Goal: Transaction & Acquisition: Purchase product/service

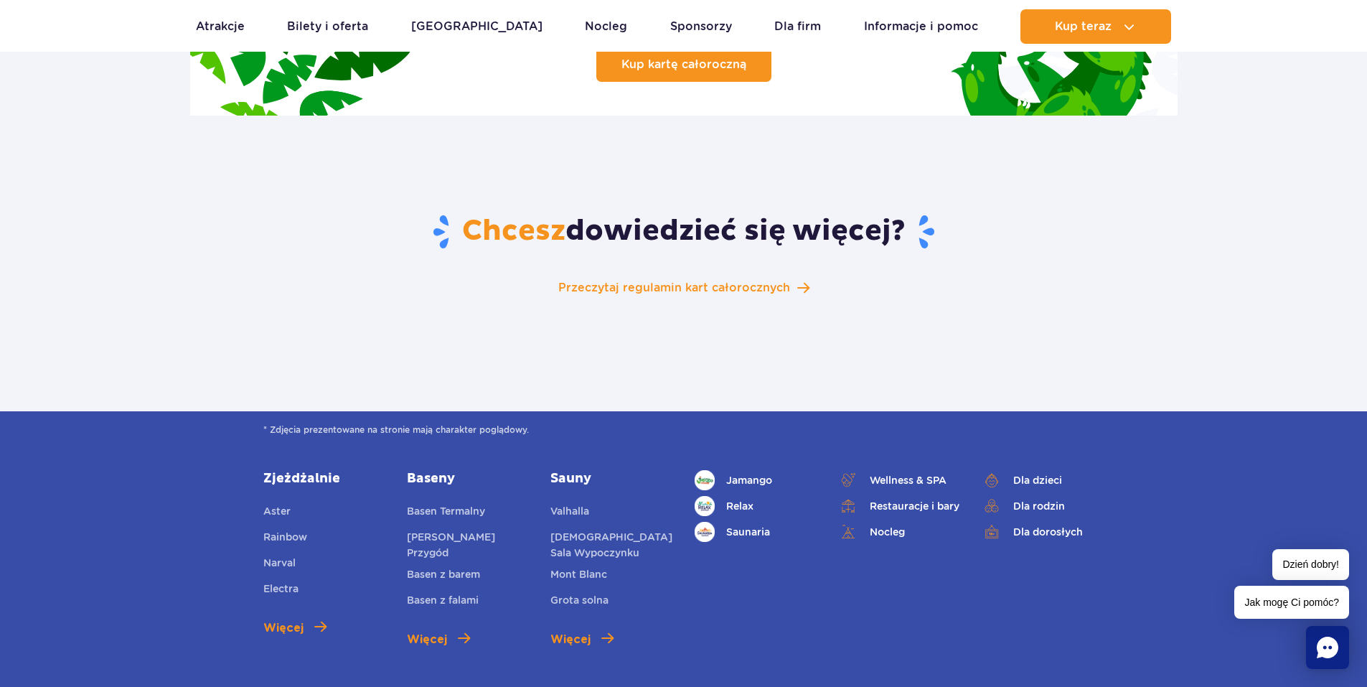
scroll to position [2296, 0]
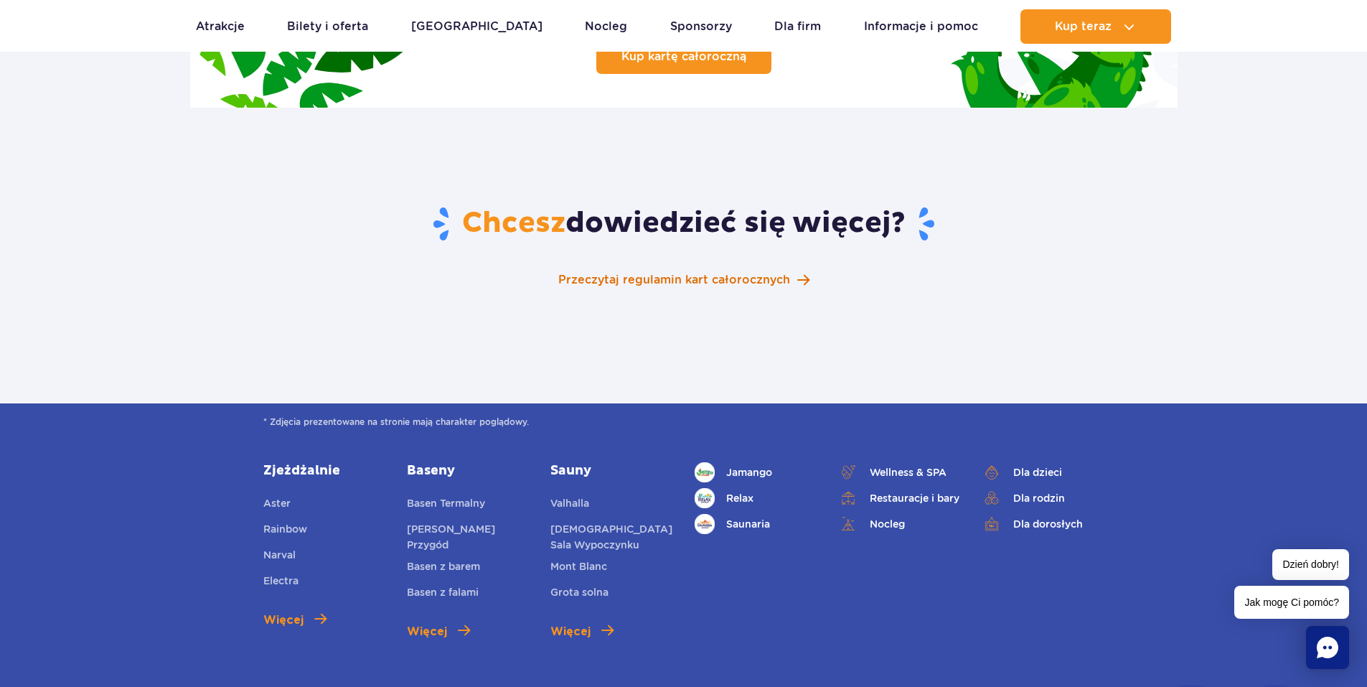
click at [578, 271] on span "Przeczytaj regulamin kart całorocznych" at bounding box center [674, 279] width 232 height 17
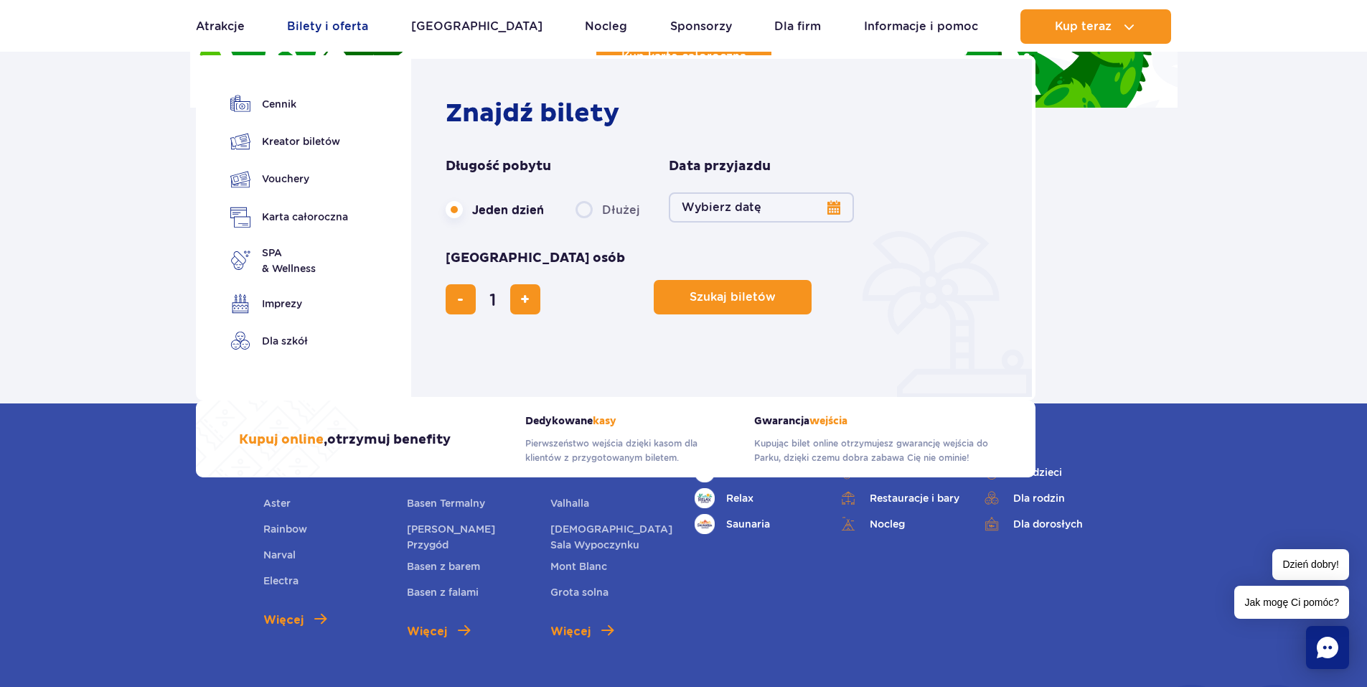
click at [339, 23] on link "Bilety i oferta" at bounding box center [327, 26] width 81 height 34
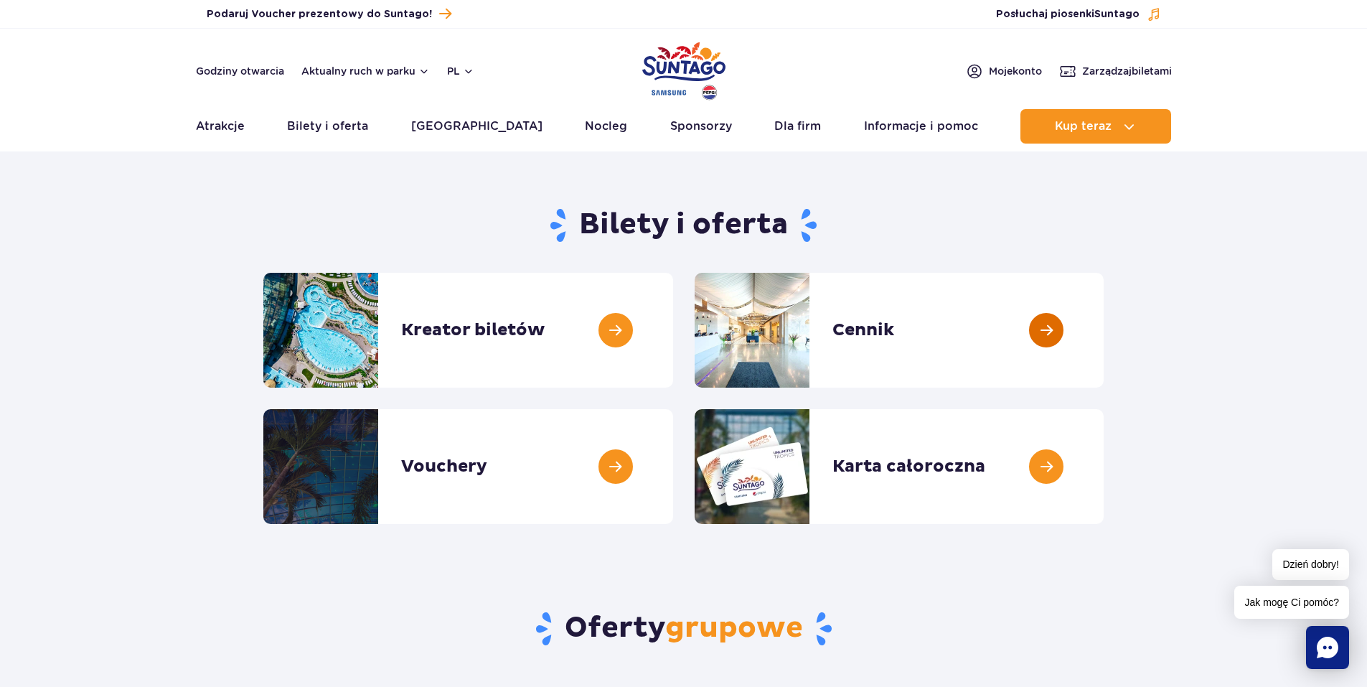
click at [1104, 328] on link at bounding box center [1104, 330] width 0 height 115
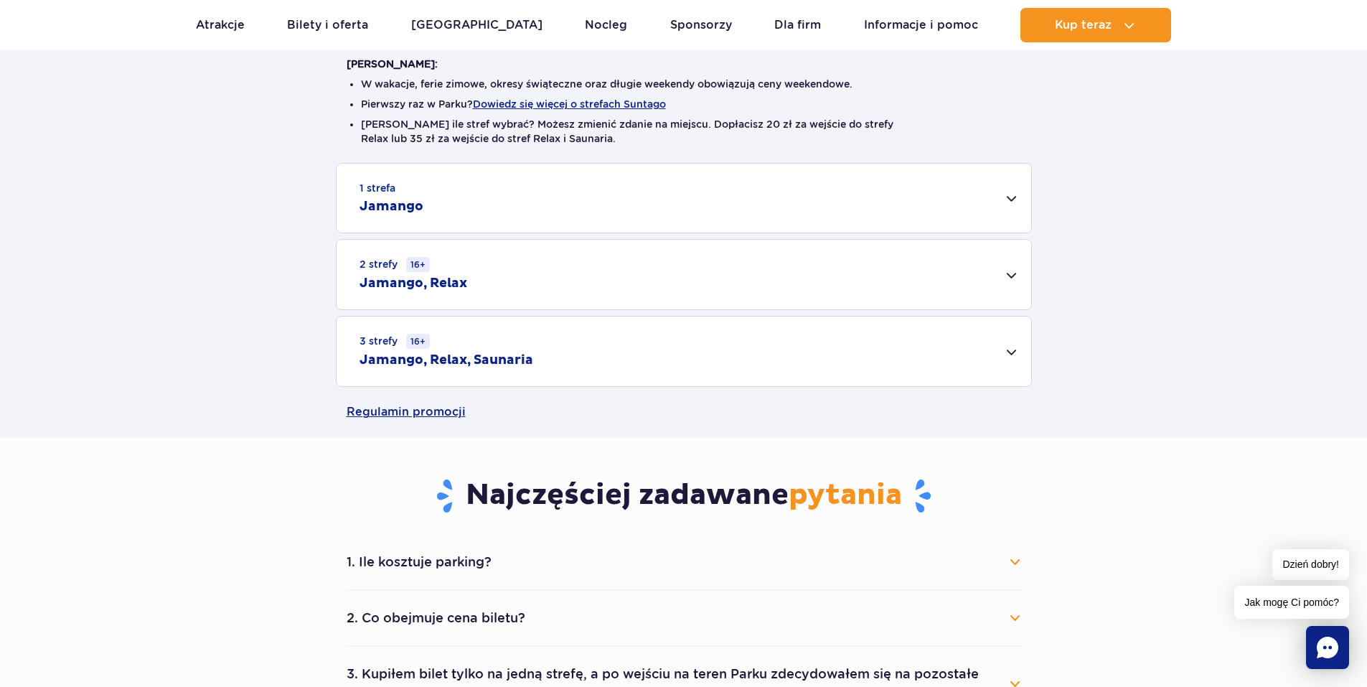
scroll to position [431, 0]
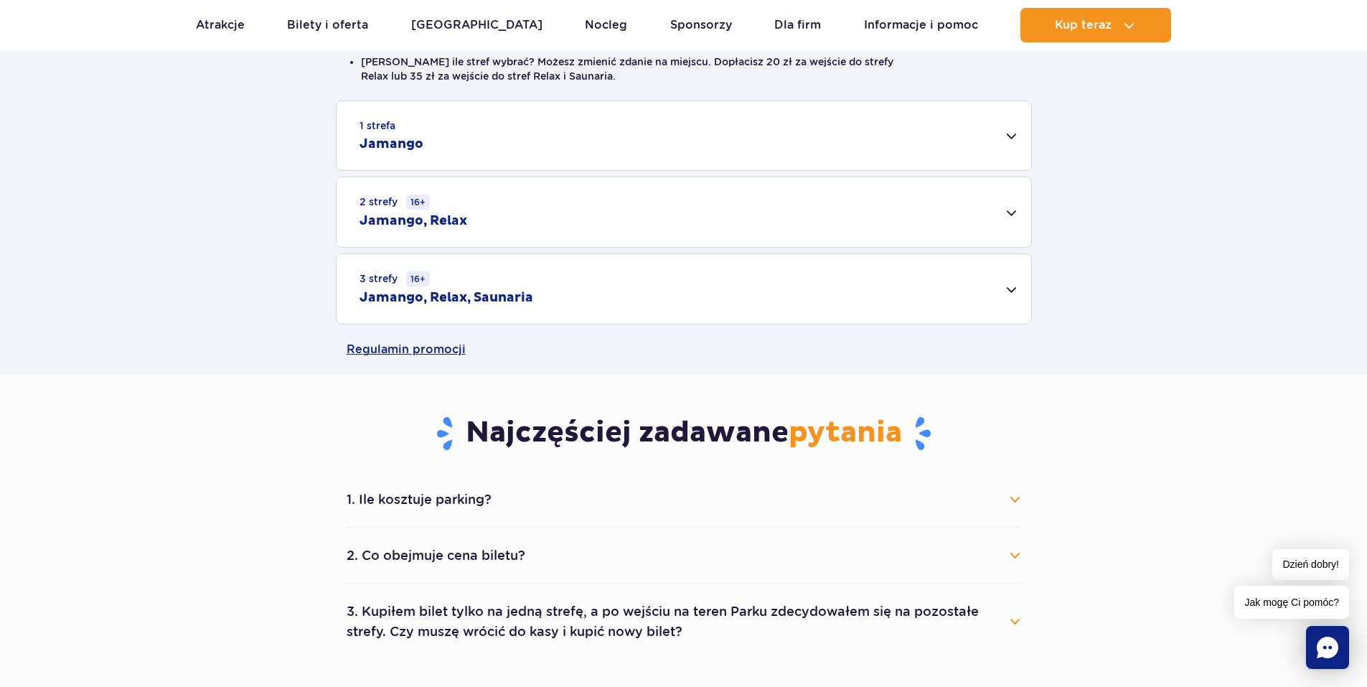
click at [417, 220] on h2 "Jamango, Relax" at bounding box center [413, 220] width 108 height 17
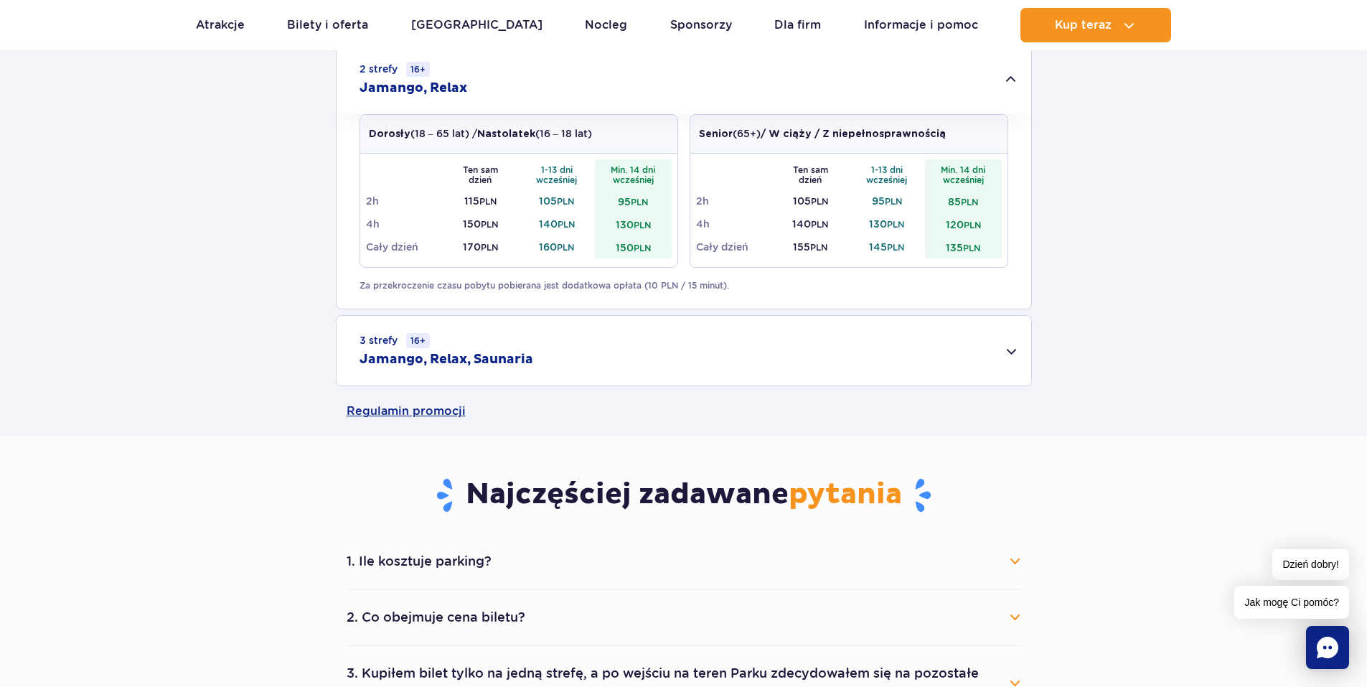
scroll to position [574, 0]
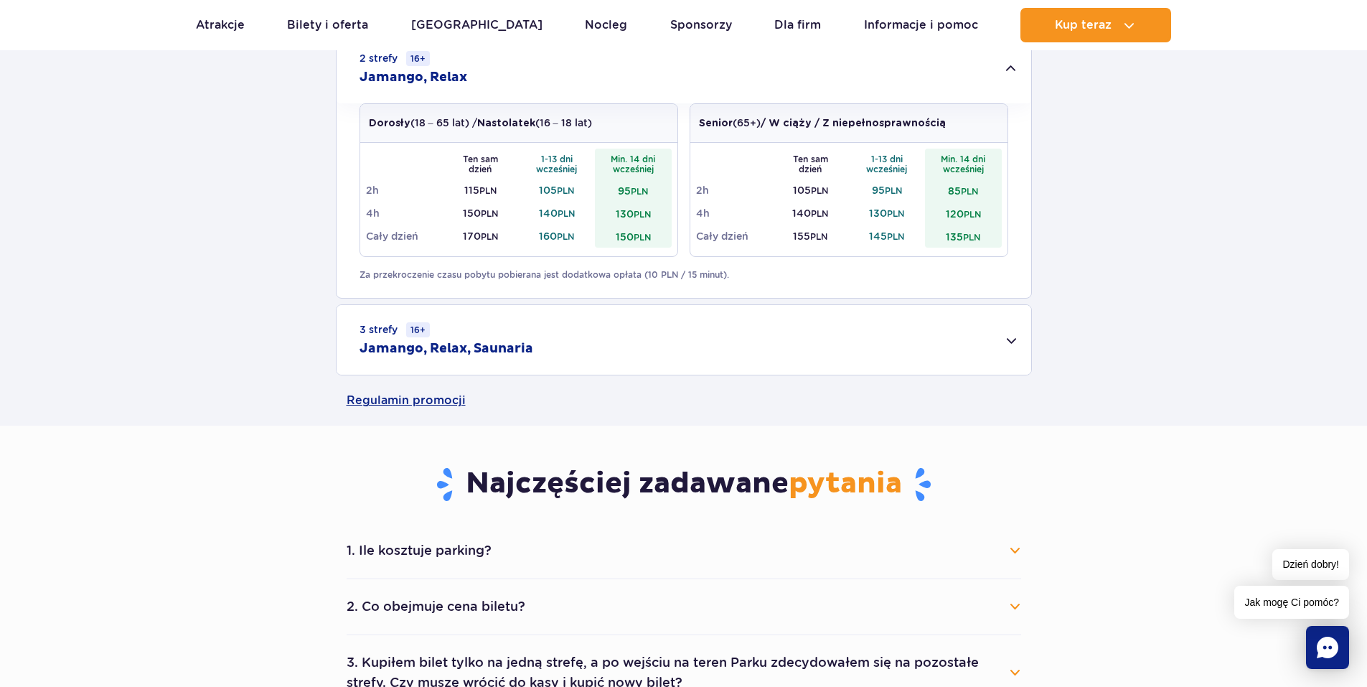
click at [477, 349] on h2 "Jamango, Relax, Saunaria" at bounding box center [446, 348] width 174 height 17
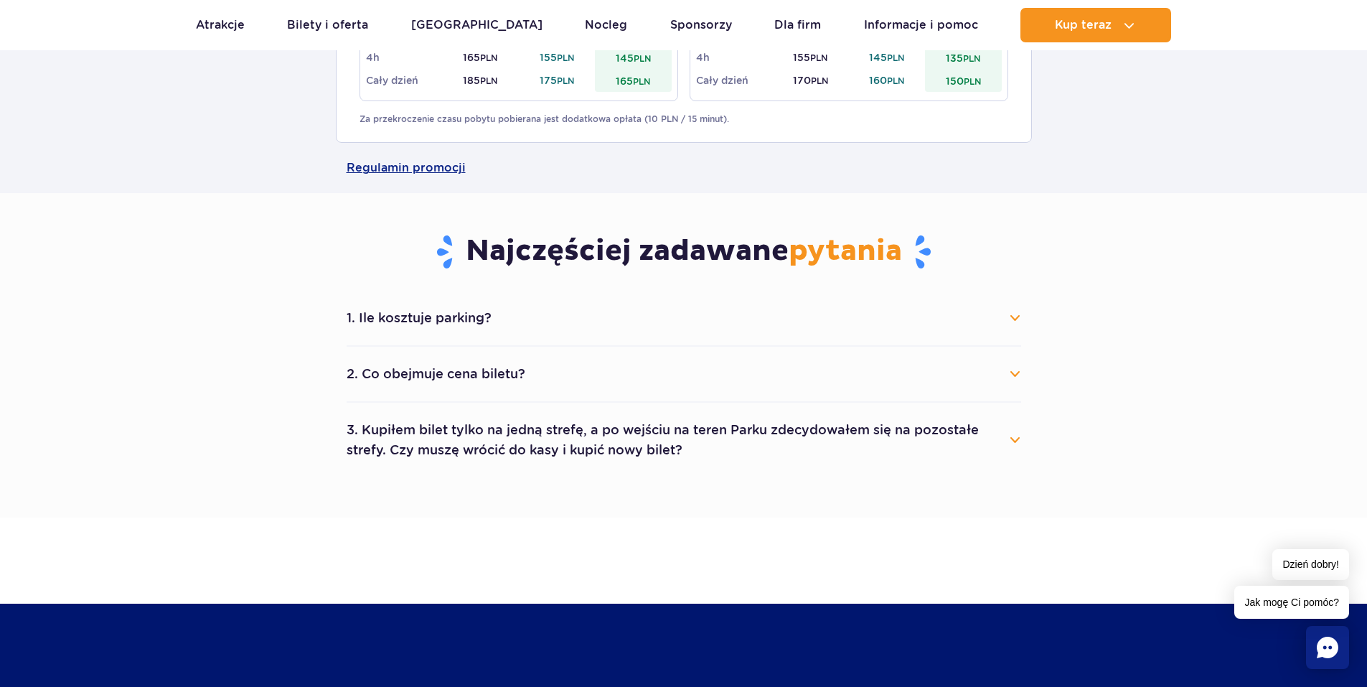
scroll to position [1005, 0]
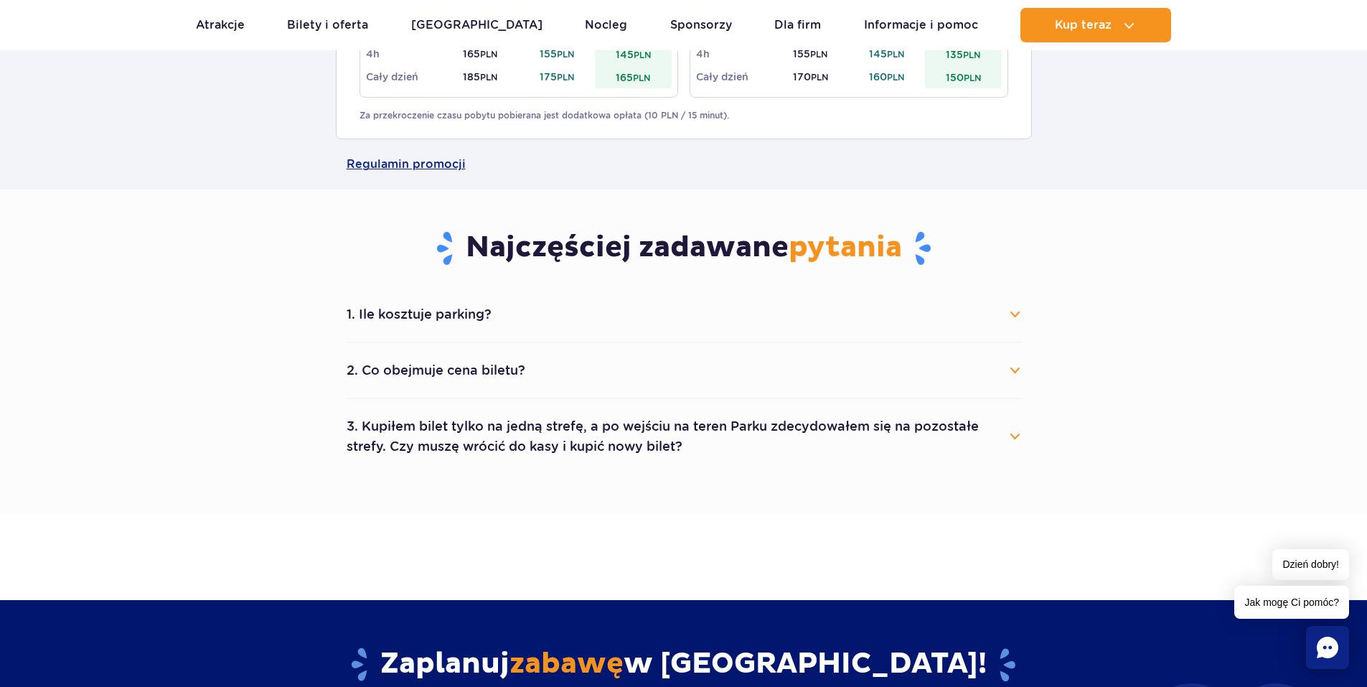
click at [488, 427] on button "3. Kupiłem bilet tylko na jedną strefę, a po wejściu na teren Parku zdecydowałe…" at bounding box center [684, 436] width 674 height 52
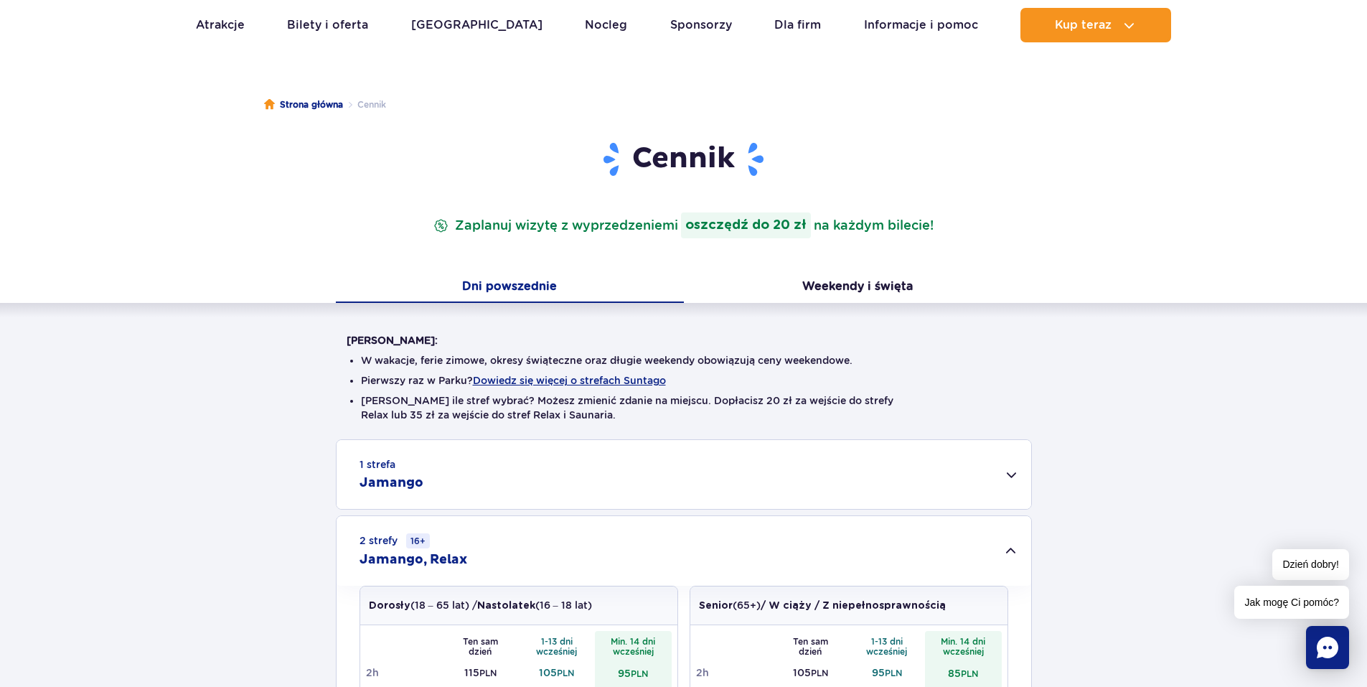
scroll to position [0, 0]
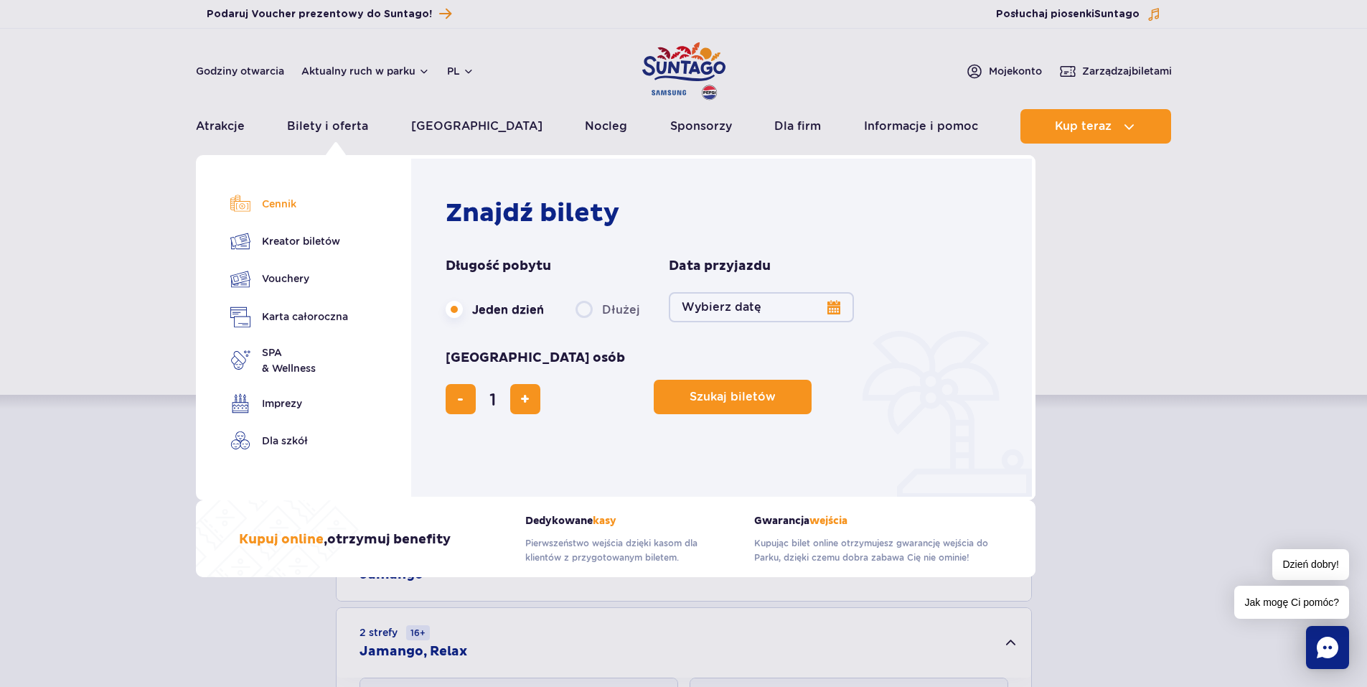
click at [281, 202] on link "Cennik" at bounding box center [289, 204] width 118 height 20
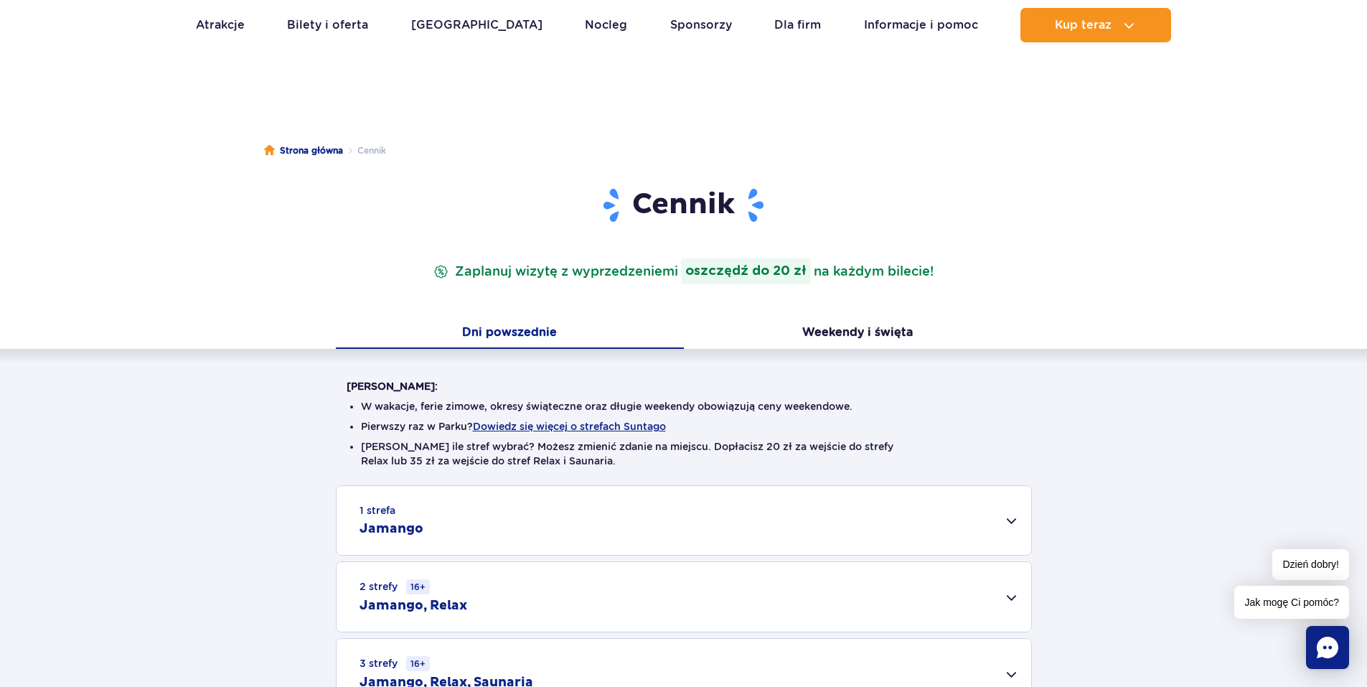
scroll to position [287, 0]
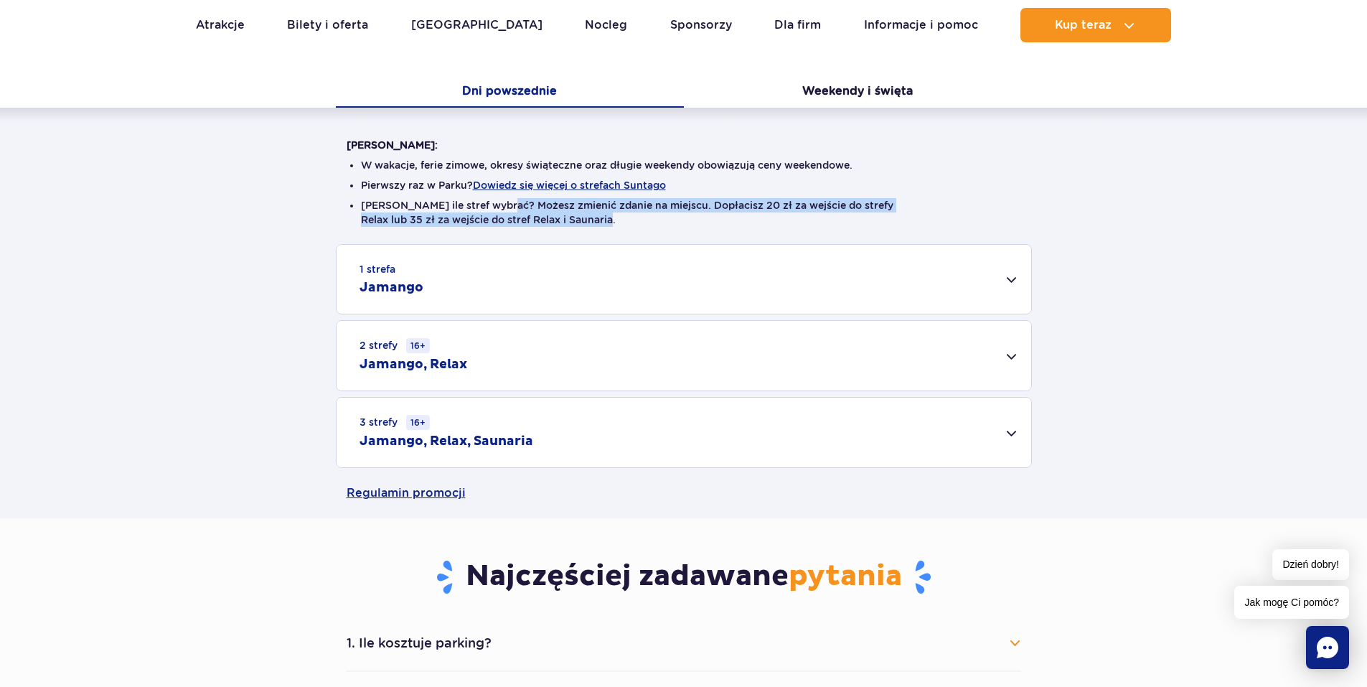
drag, startPoint x: 499, startPoint y: 208, endPoint x: 614, endPoint y: 216, distance: 115.1
click at [614, 216] on li "Nie wiesz ile stref wybrać? Możesz zmienić zdanie na miejscu. Dopłacisz 20 zł z…" at bounding box center [684, 212] width 646 height 29
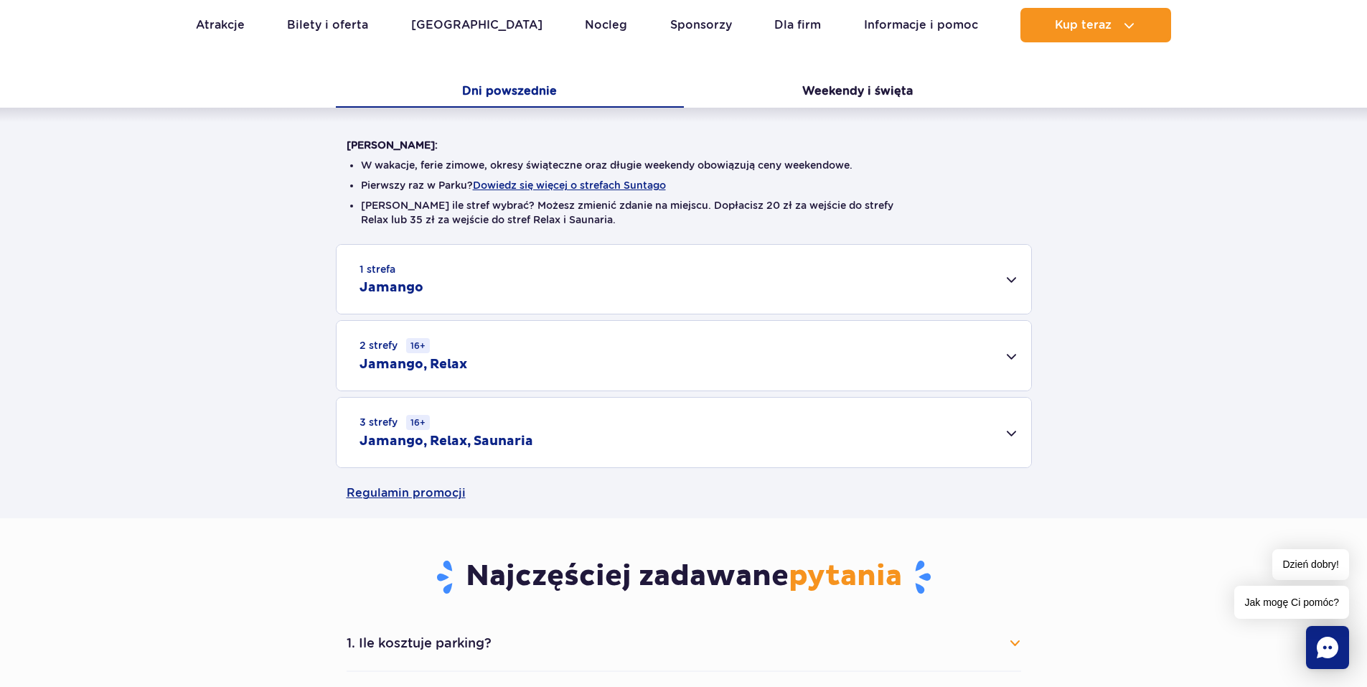
click at [468, 359] on div "2 strefy 16+ Jamango, Relax" at bounding box center [684, 356] width 695 height 70
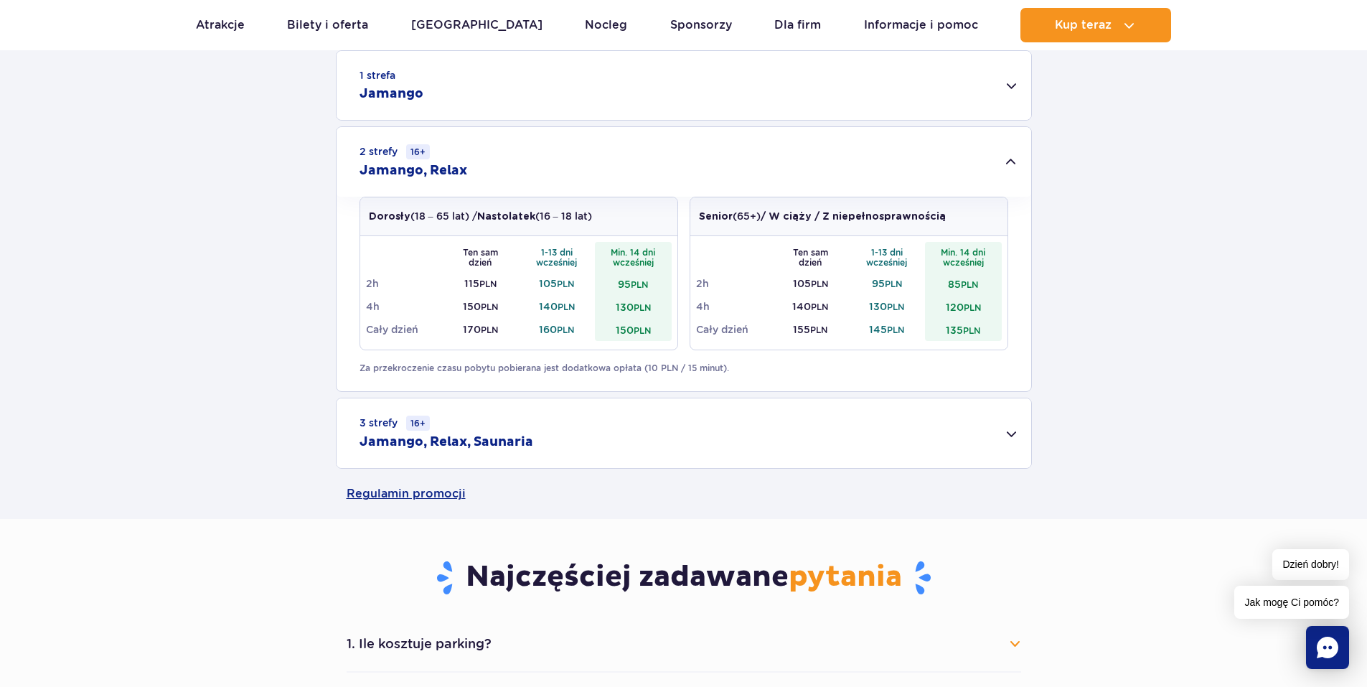
scroll to position [502, 0]
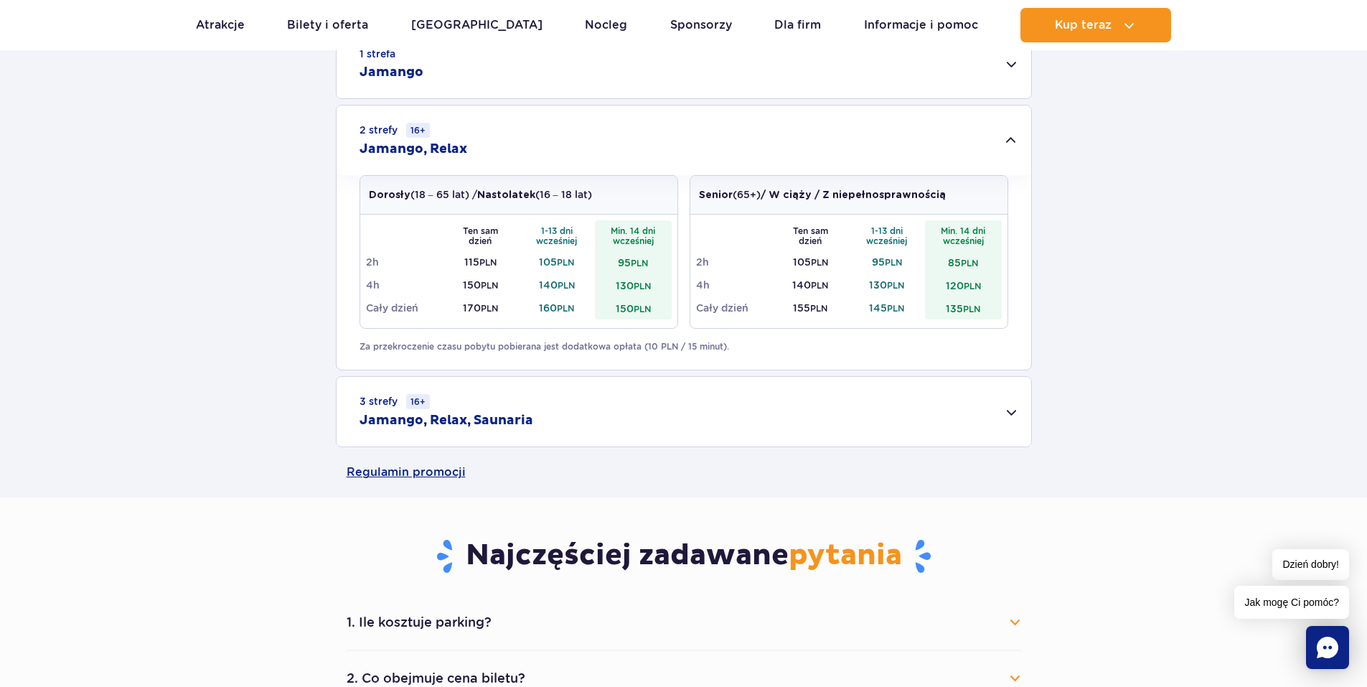
click at [459, 418] on h2 "Jamango, Relax, Saunaria" at bounding box center [446, 420] width 174 height 17
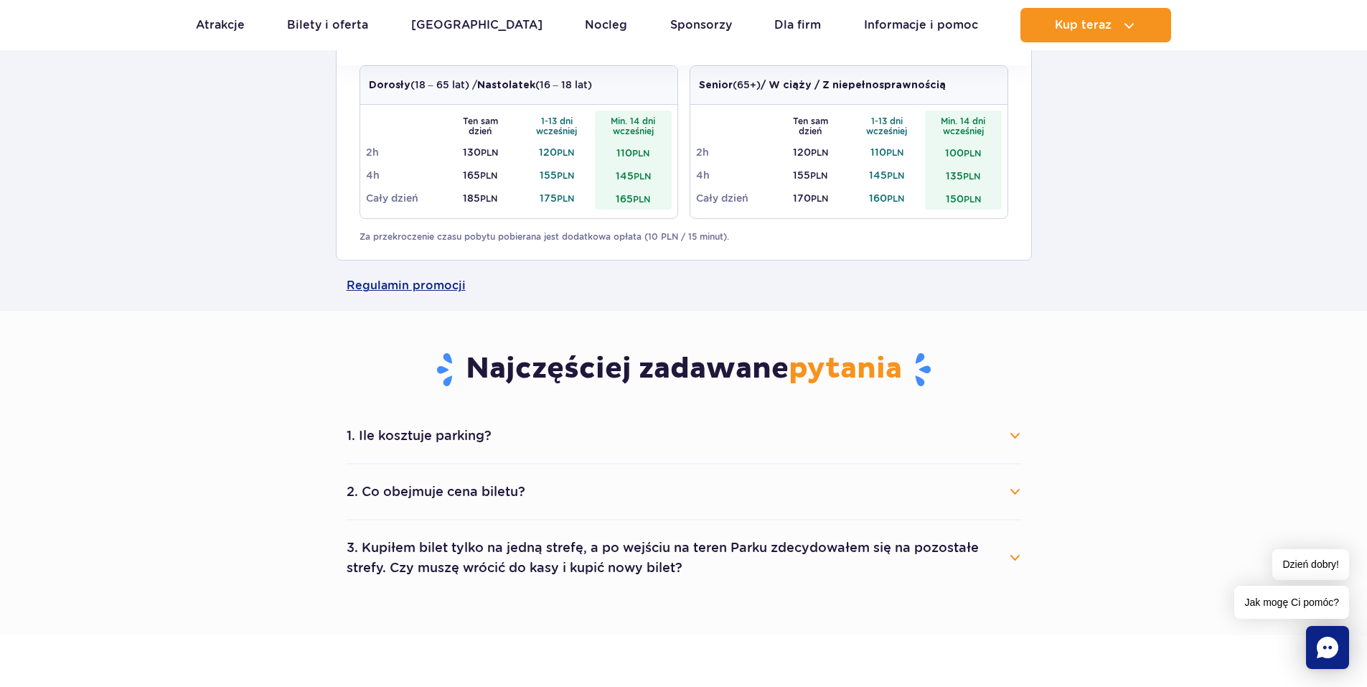
scroll to position [933, 0]
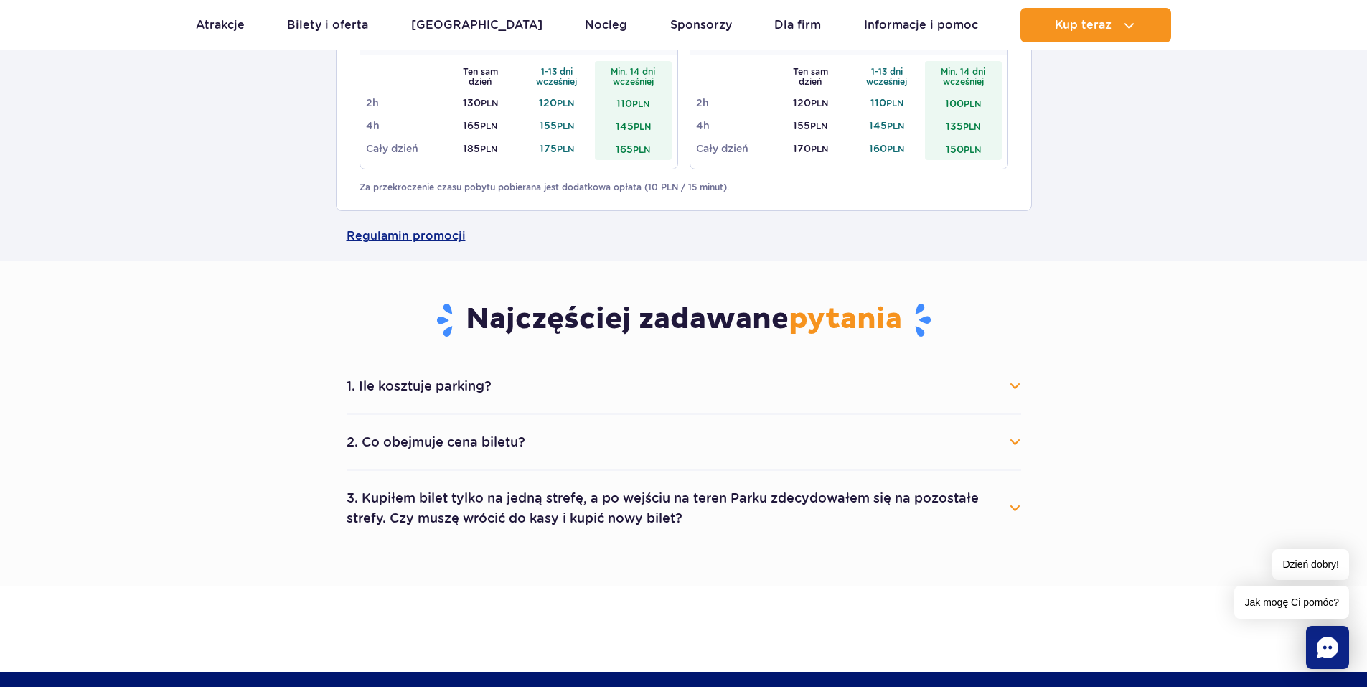
click at [470, 443] on button "2. Co obejmuje cena biletu?" at bounding box center [684, 442] width 674 height 32
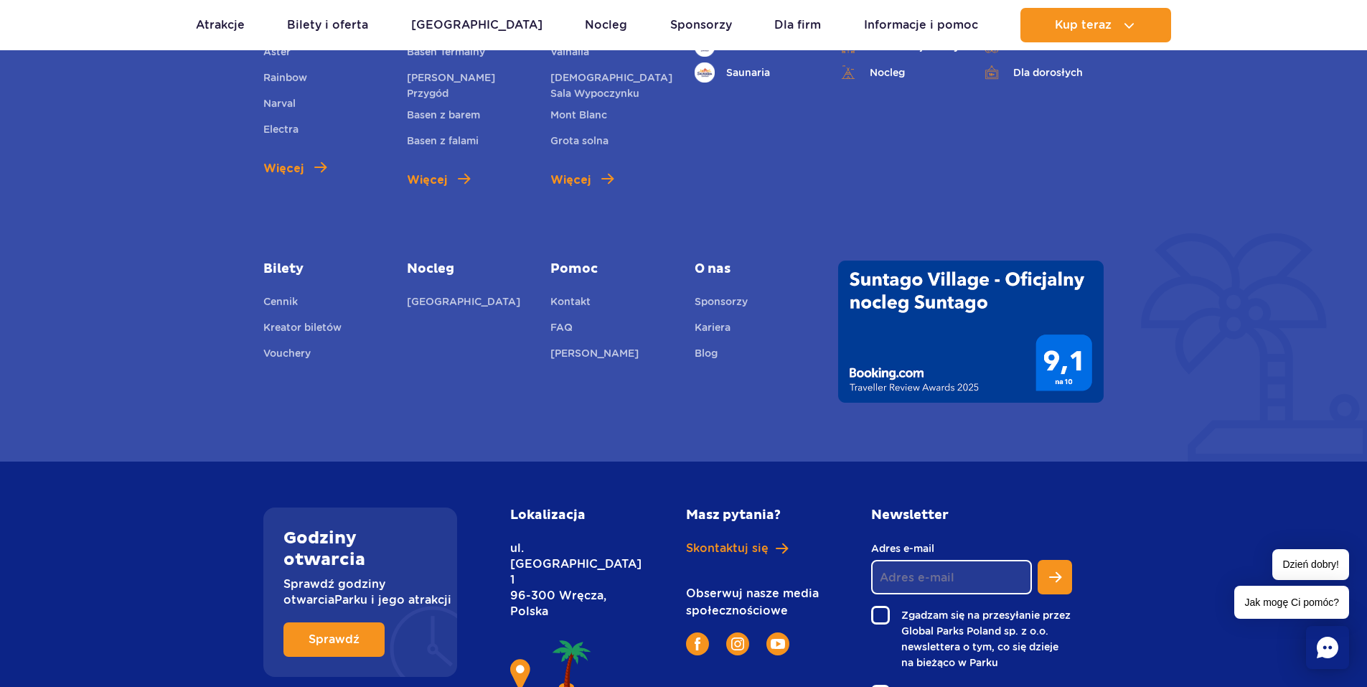
scroll to position [2574, 0]
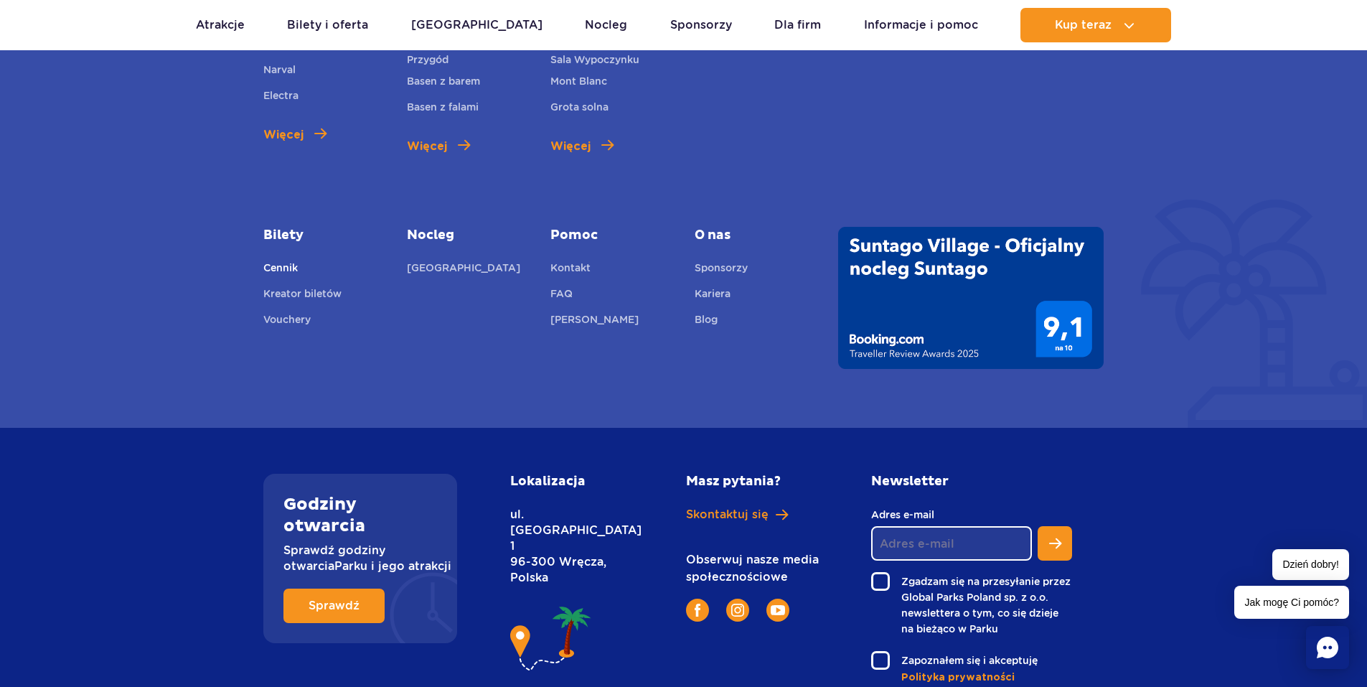
click at [276, 260] on link "Cennik" at bounding box center [280, 270] width 34 height 20
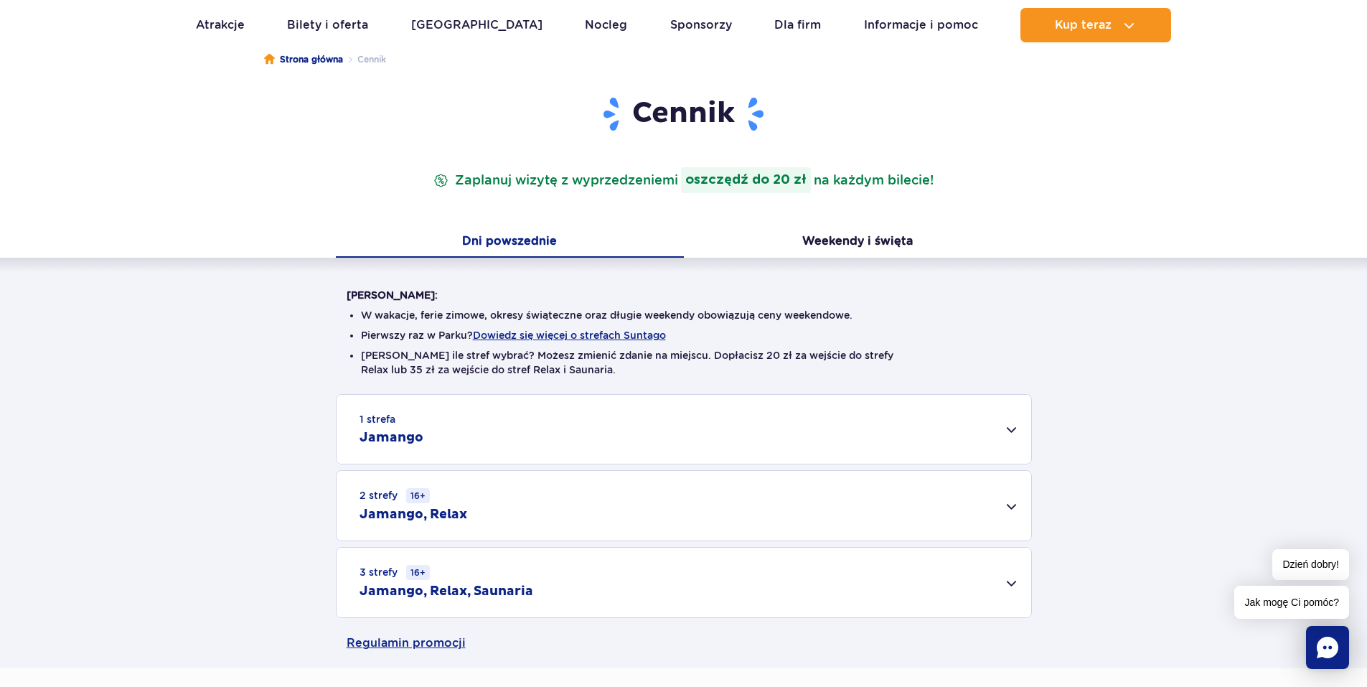
scroll to position [144, 0]
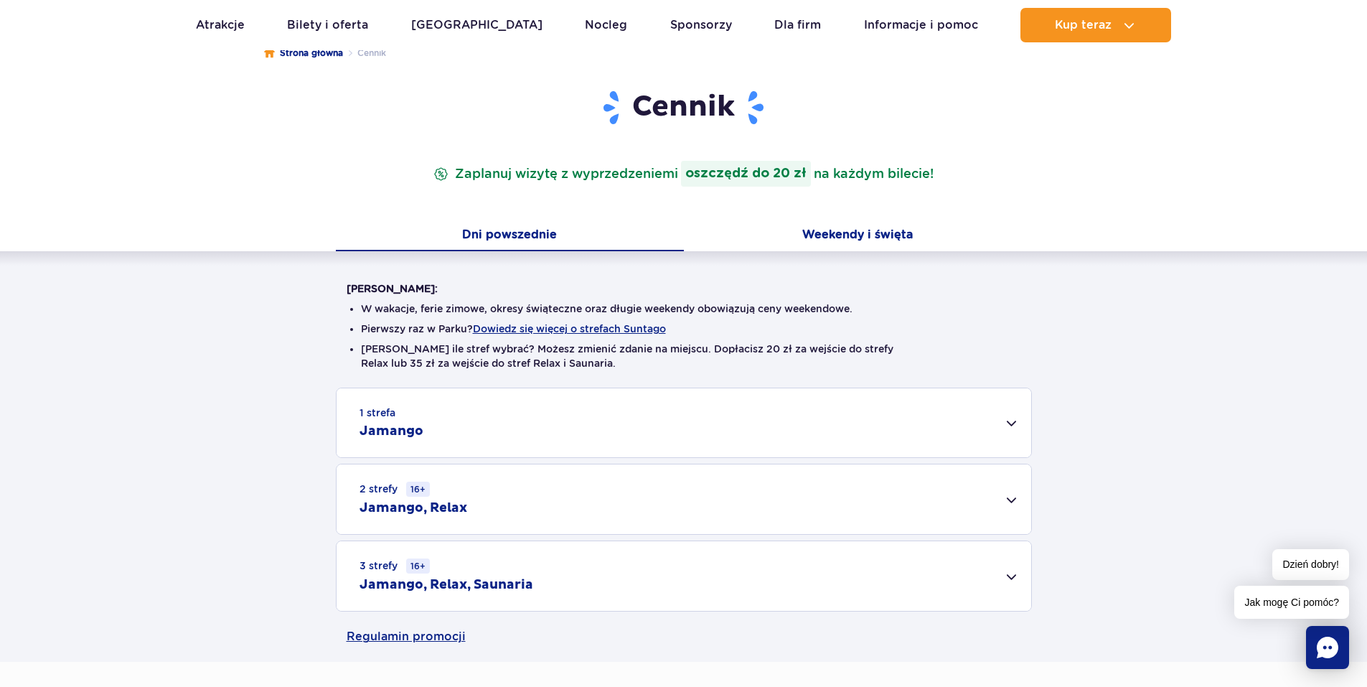
click at [884, 231] on button "Weekendy i święta" at bounding box center [858, 236] width 348 height 30
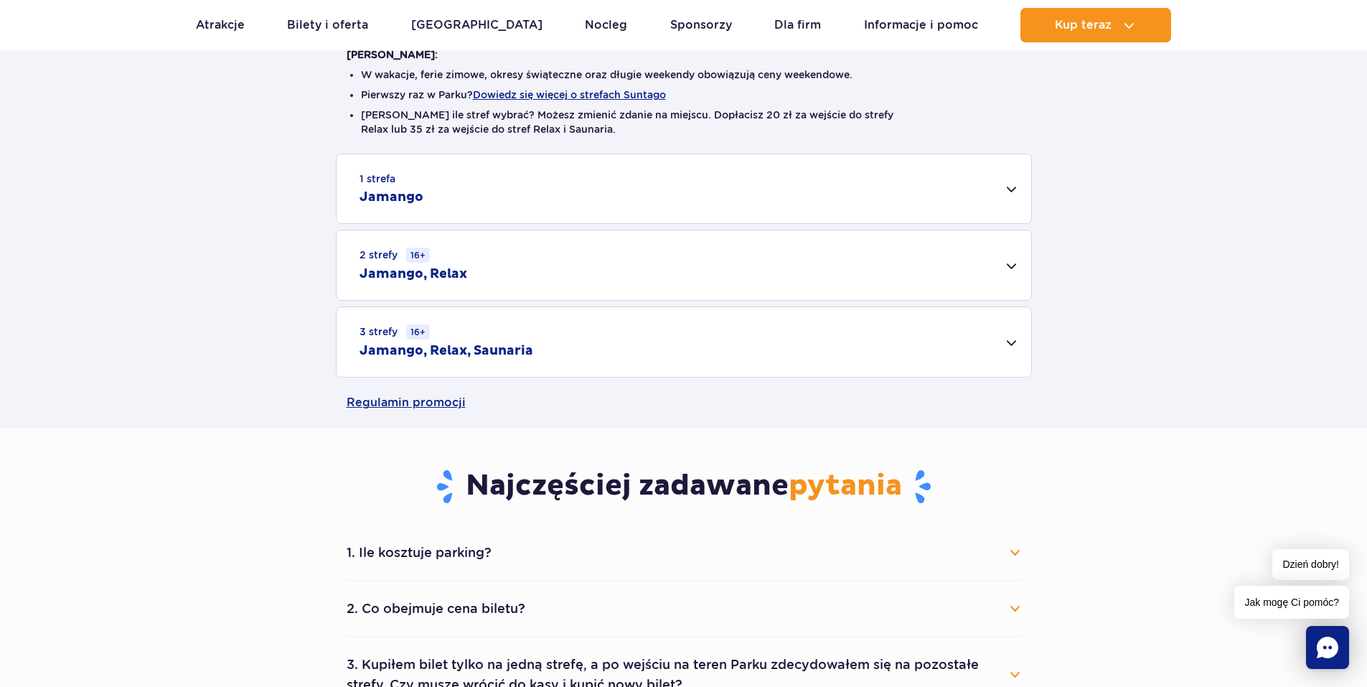
scroll to position [431, 0]
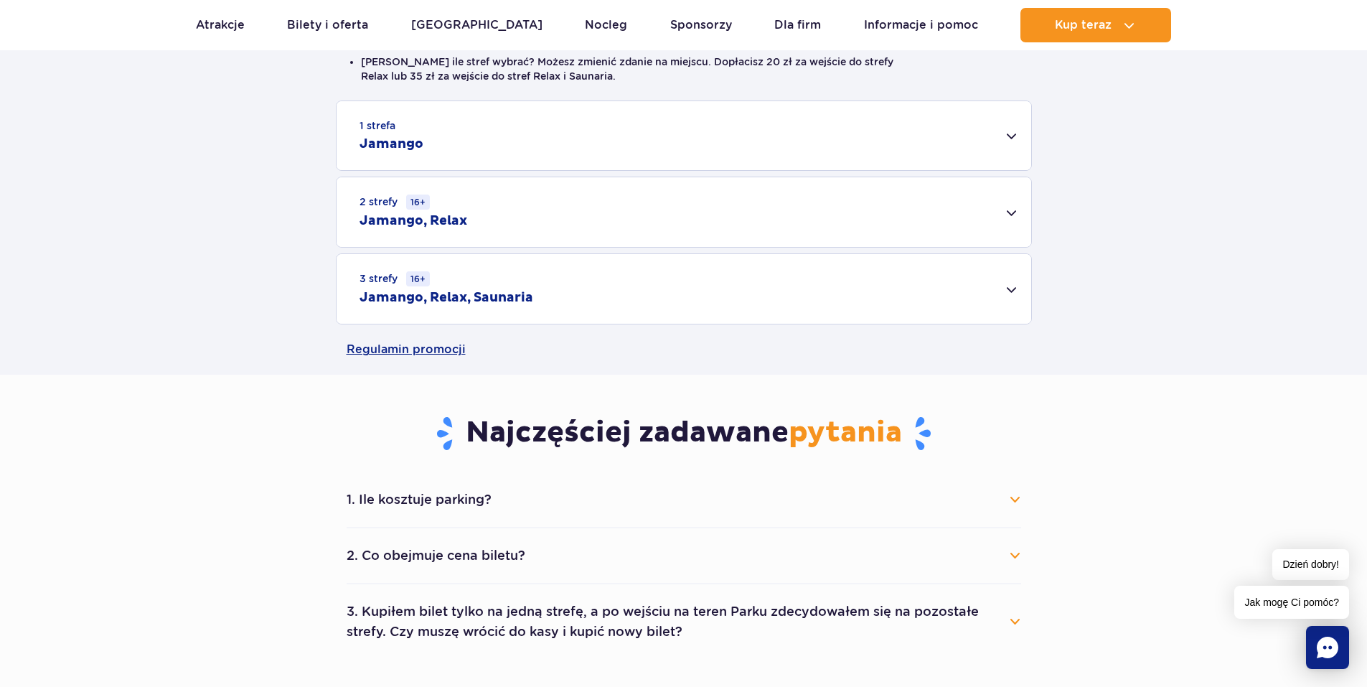
click at [384, 301] on h2 "Jamango, Relax, Saunaria" at bounding box center [446, 297] width 174 height 17
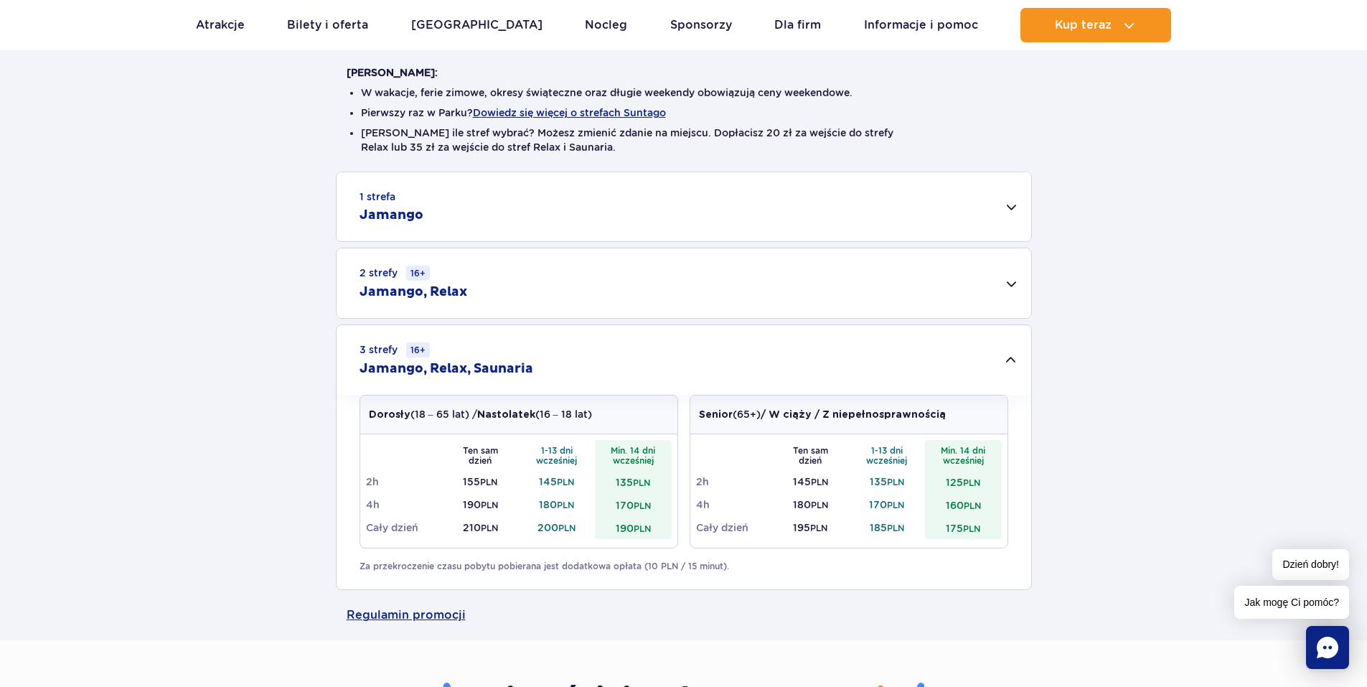
scroll to position [359, 0]
drag, startPoint x: 577, startPoint y: 483, endPoint x: 535, endPoint y: 484, distance: 42.4
click at [535, 484] on td "145 PLN" at bounding box center [557, 482] width 77 height 23
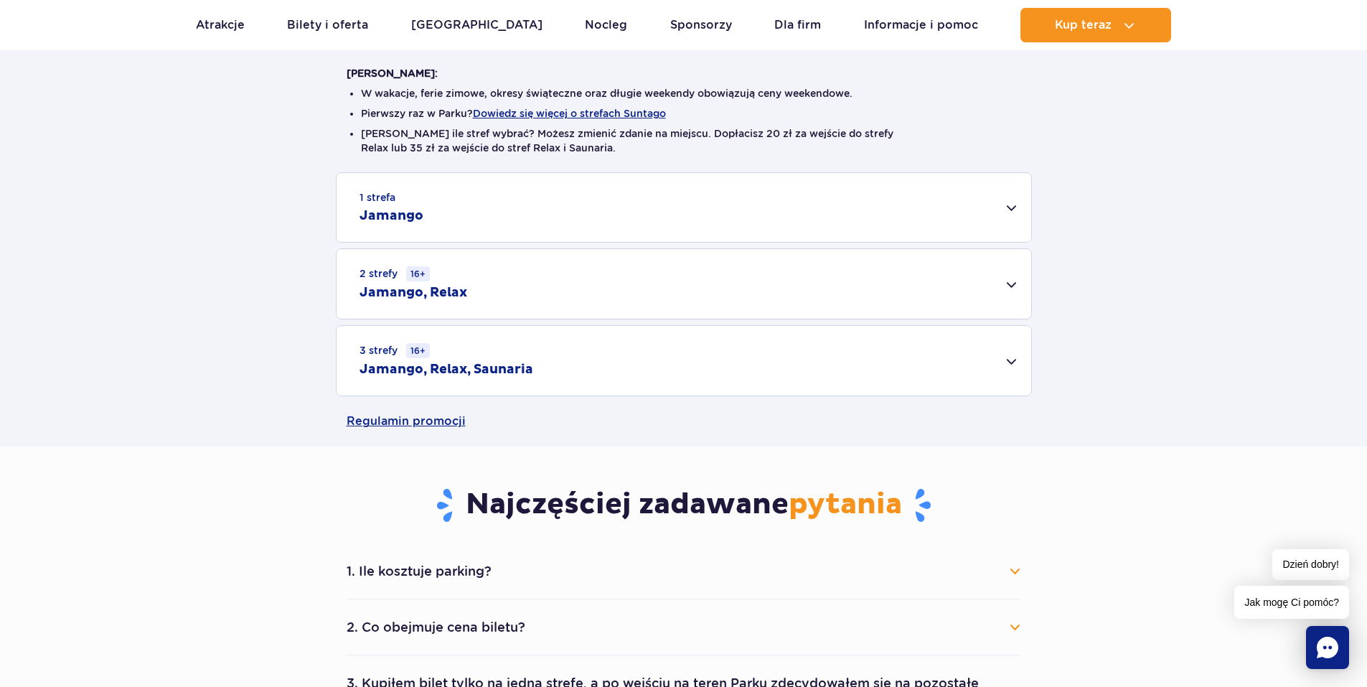
drag, startPoint x: 535, startPoint y: 484, endPoint x: 423, endPoint y: 372, distance: 158.8
click at [423, 372] on h2 "Jamango, Relax, Saunaria" at bounding box center [446, 369] width 174 height 17
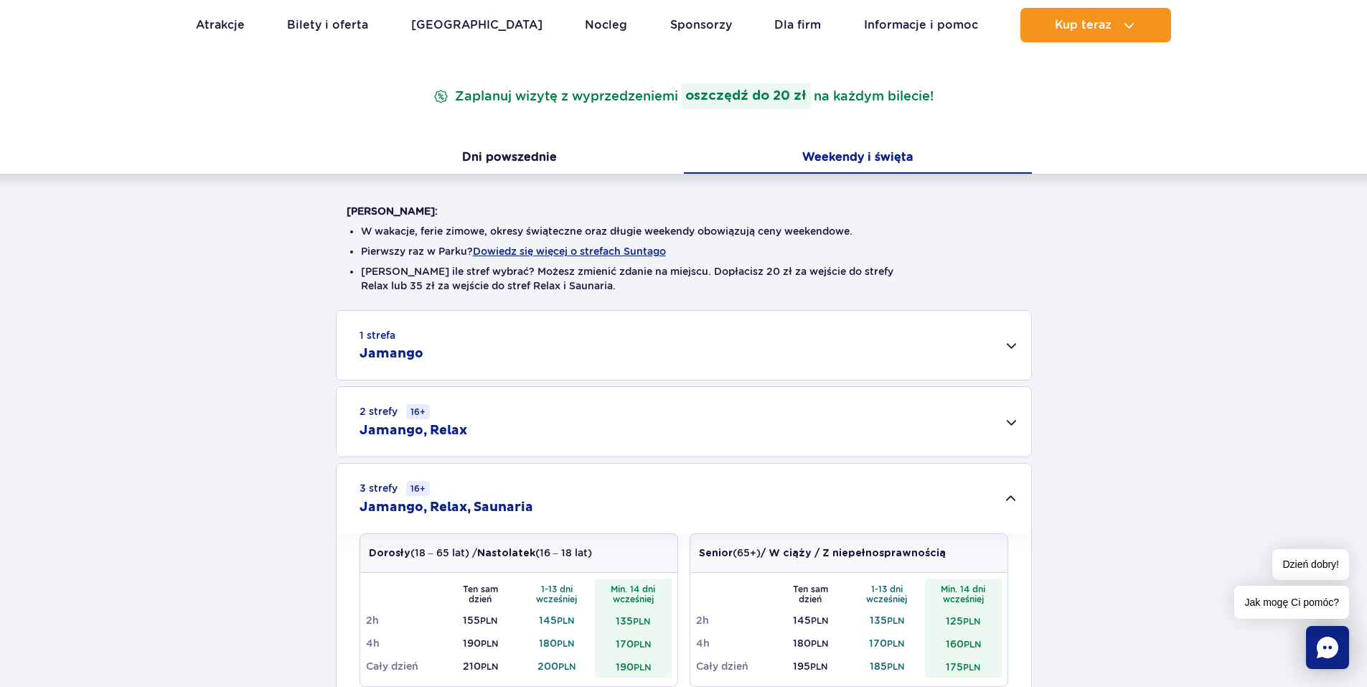
scroll to position [215, 0]
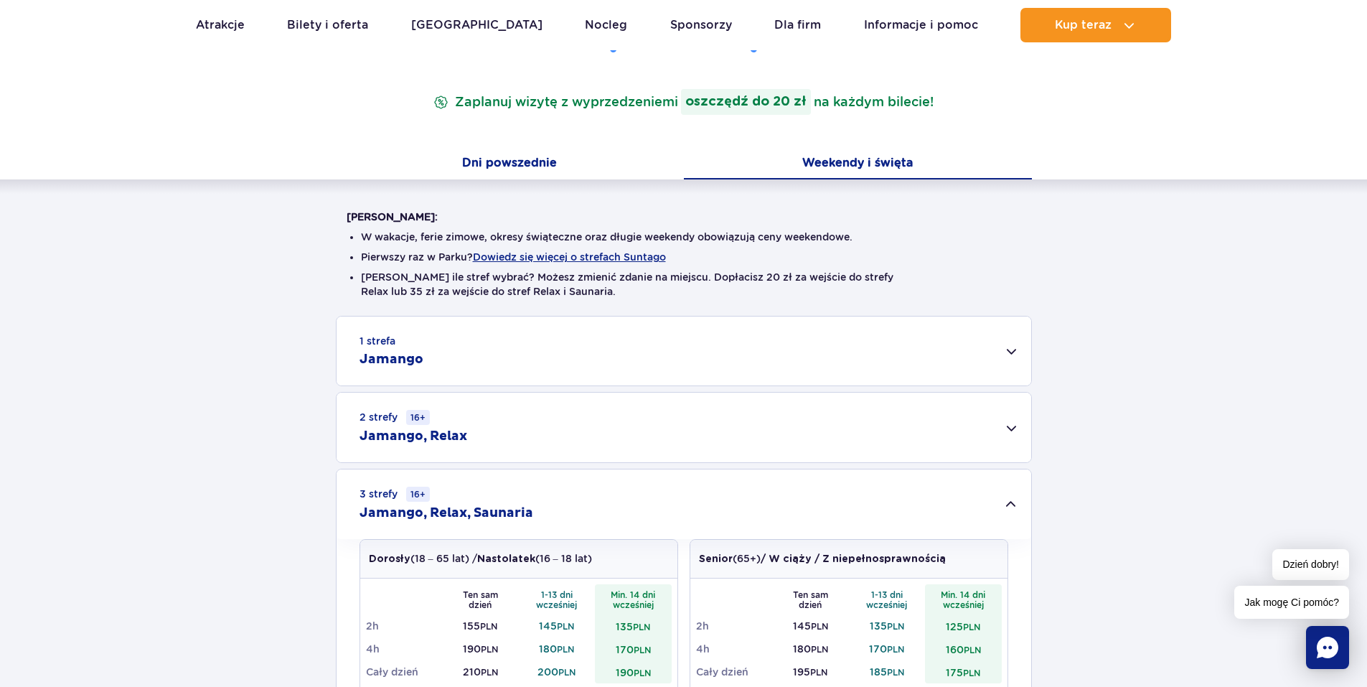
click at [504, 156] on button "Dni powszednie" at bounding box center [510, 164] width 348 height 30
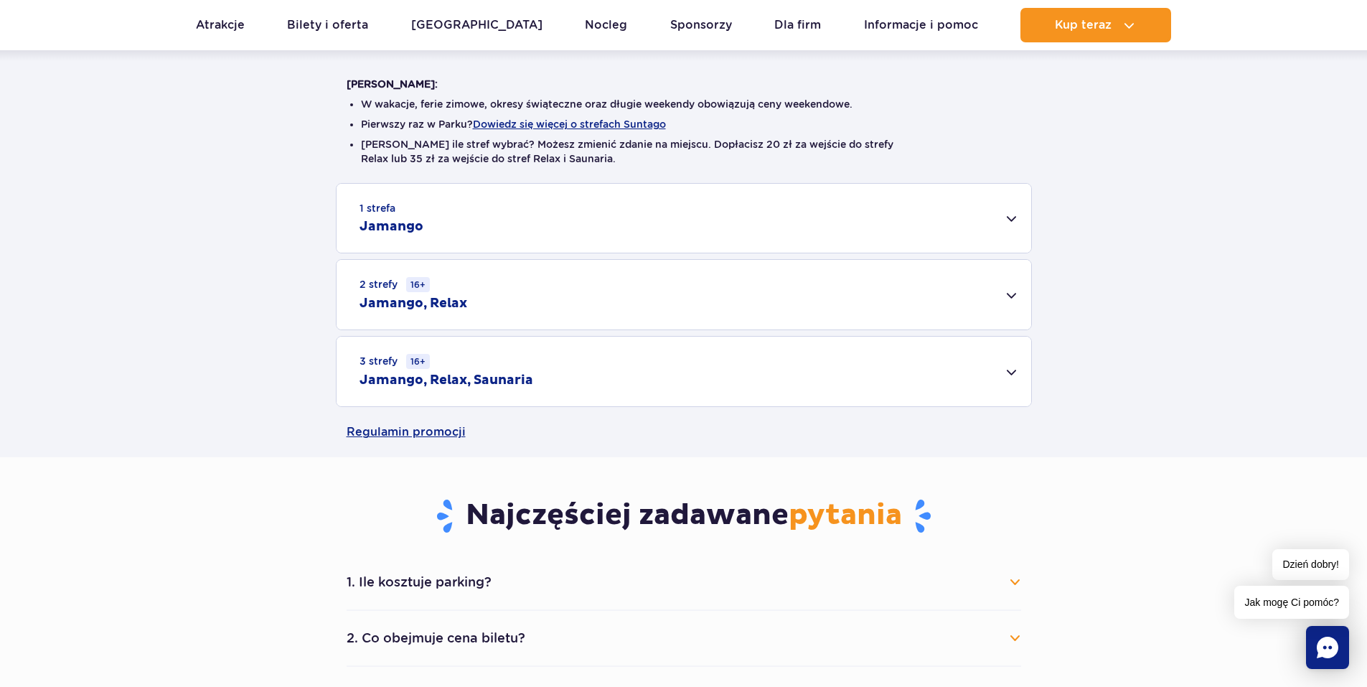
scroll to position [359, 0]
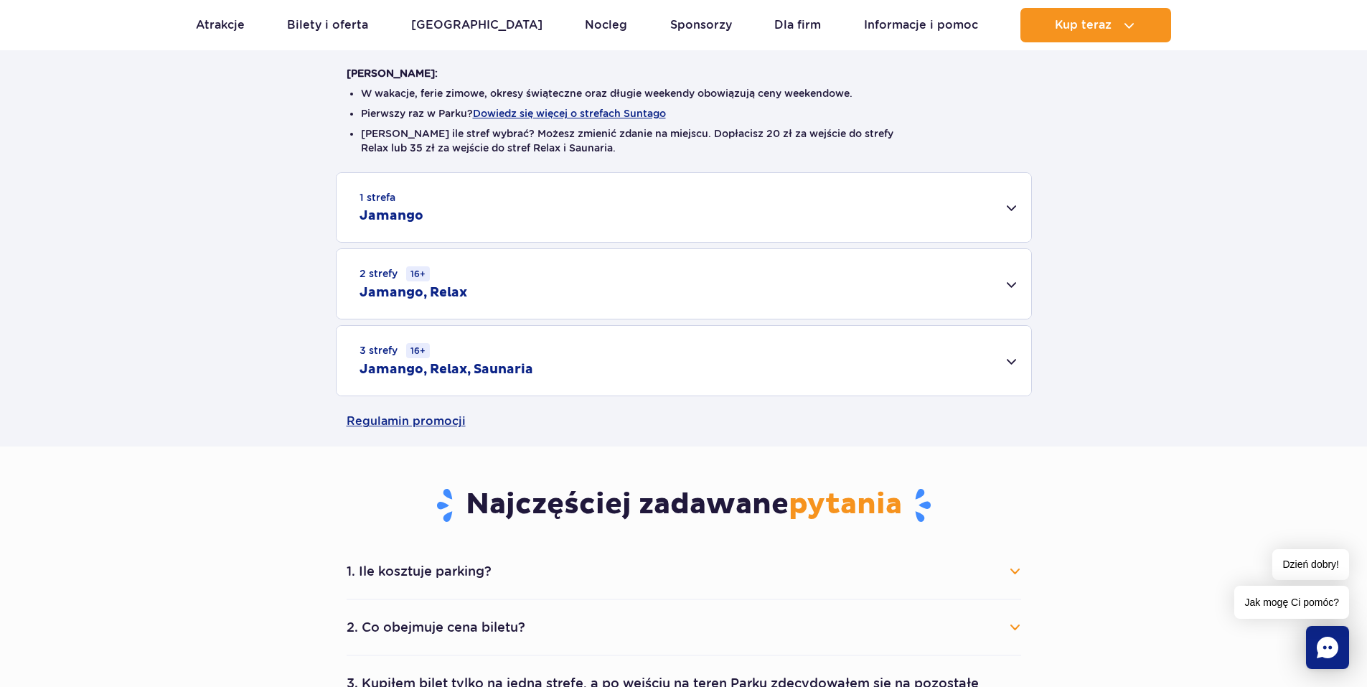
click at [494, 357] on div "3 strefy 16+ Jamango, Relax, Saunaria" at bounding box center [684, 361] width 695 height 70
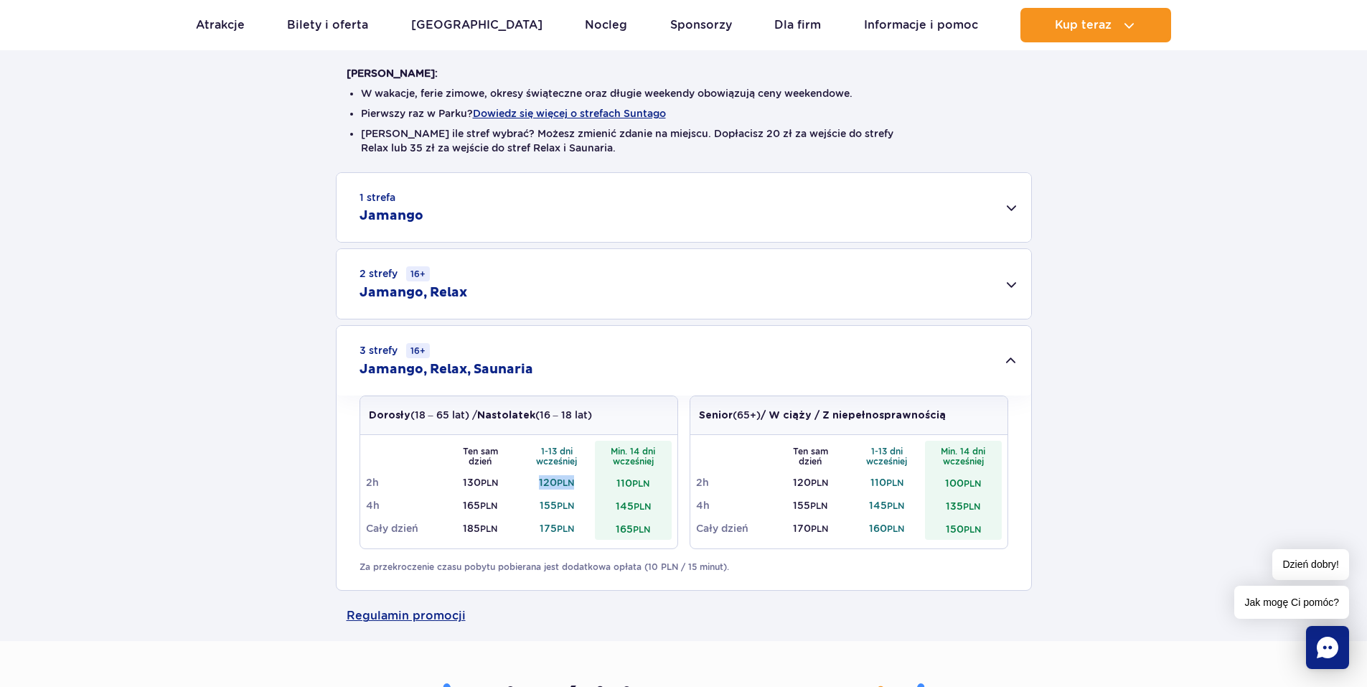
drag, startPoint x: 537, startPoint y: 482, endPoint x: 579, endPoint y: 484, distance: 41.6
click at [579, 484] on td "120 PLN" at bounding box center [557, 482] width 77 height 23
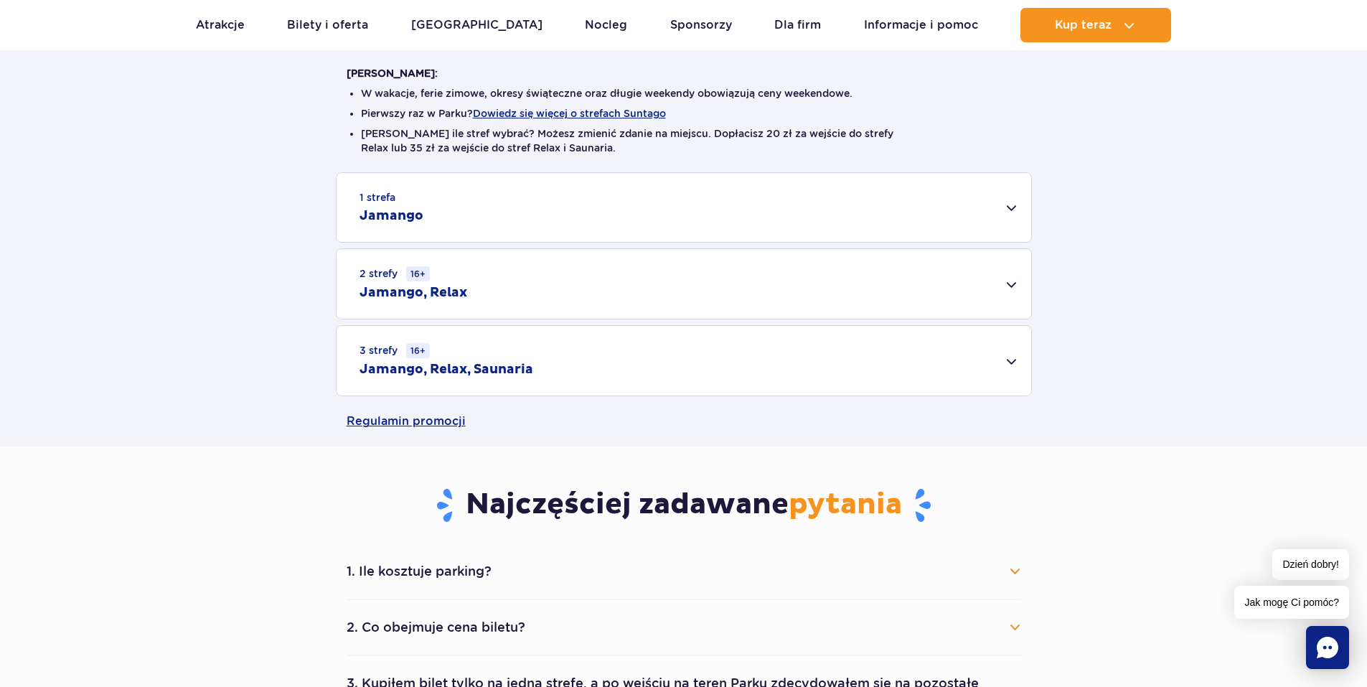
drag, startPoint x: 579, startPoint y: 484, endPoint x: 486, endPoint y: 375, distance: 143.1
click at [486, 375] on h2 "Jamango, Relax, Saunaria" at bounding box center [446, 369] width 174 height 17
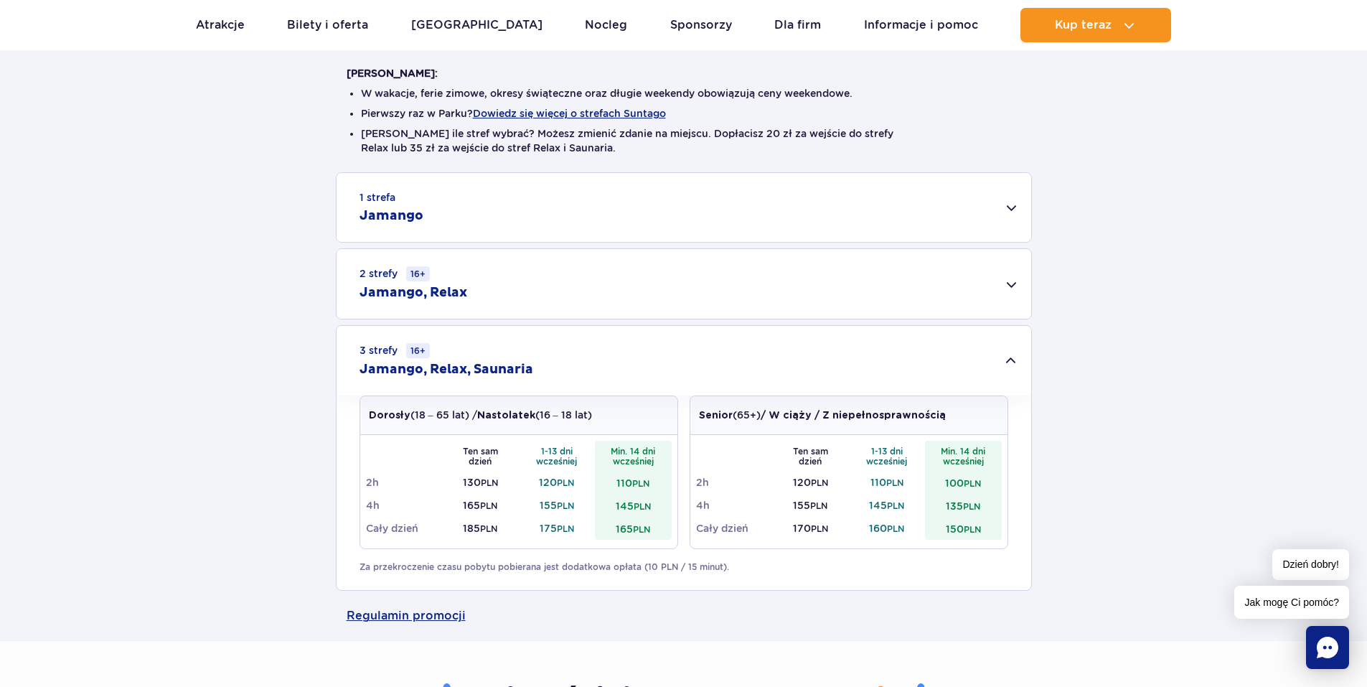
click at [455, 297] on h2 "Jamango, Relax" at bounding box center [413, 292] width 108 height 17
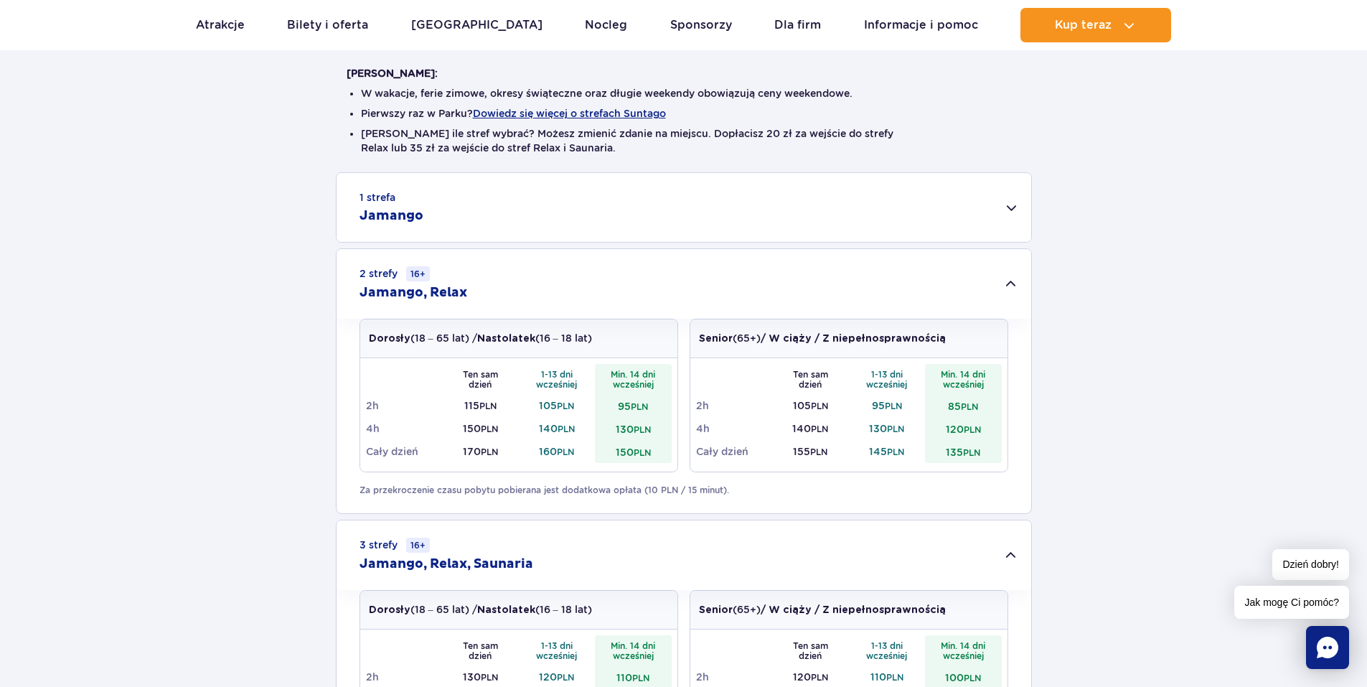
click at [405, 217] on h2 "Jamango" at bounding box center [391, 215] width 64 height 17
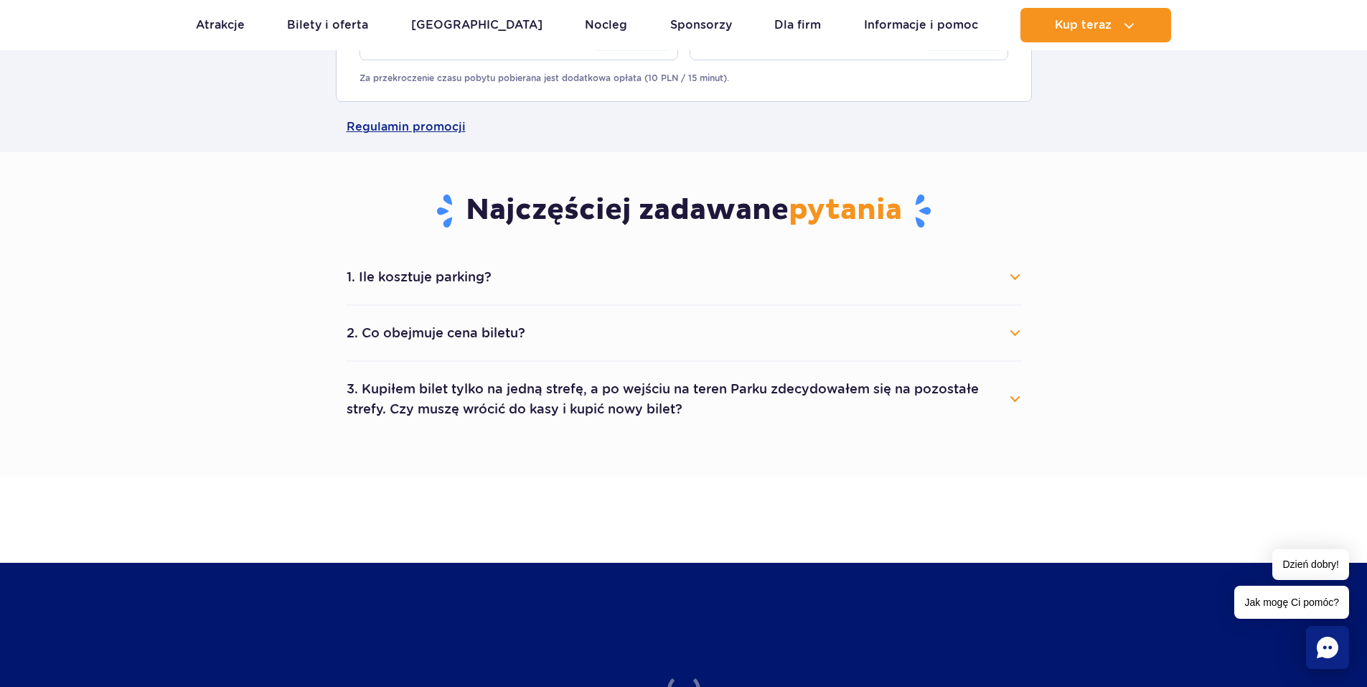
scroll to position [1650, 0]
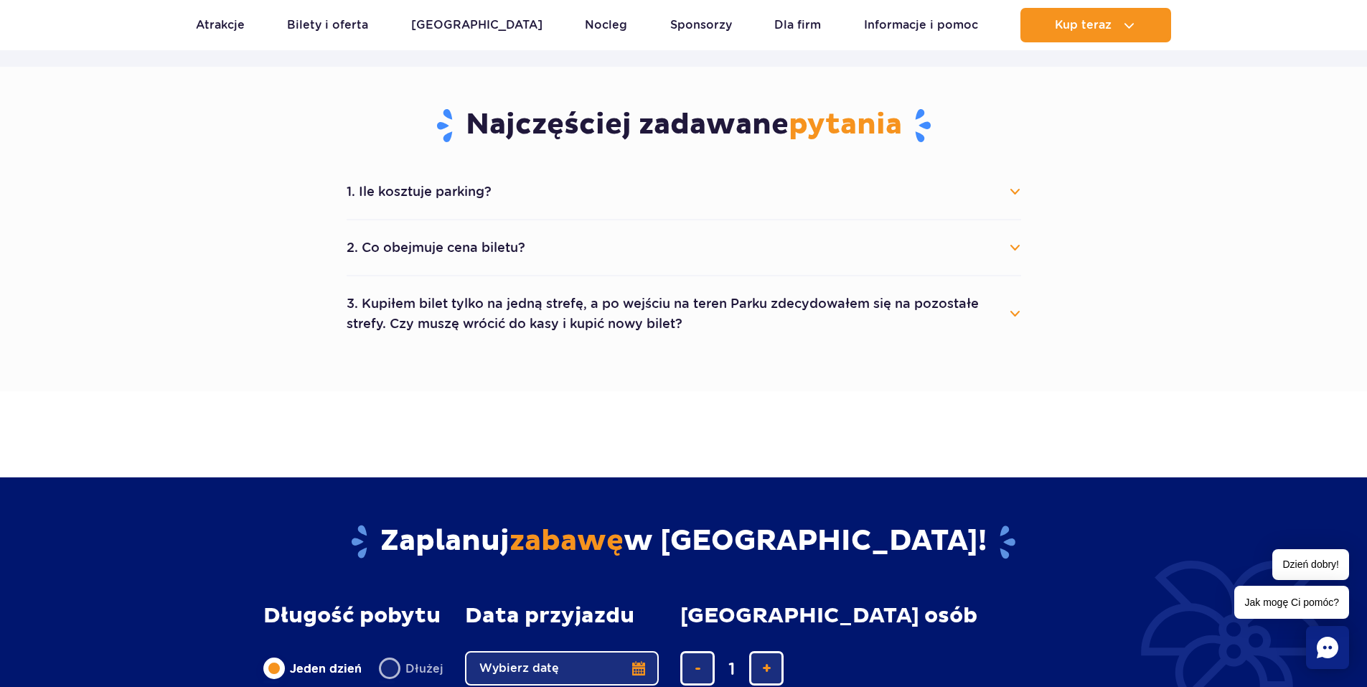
click at [415, 191] on button "1. Ile kosztuje parking?" at bounding box center [684, 192] width 674 height 32
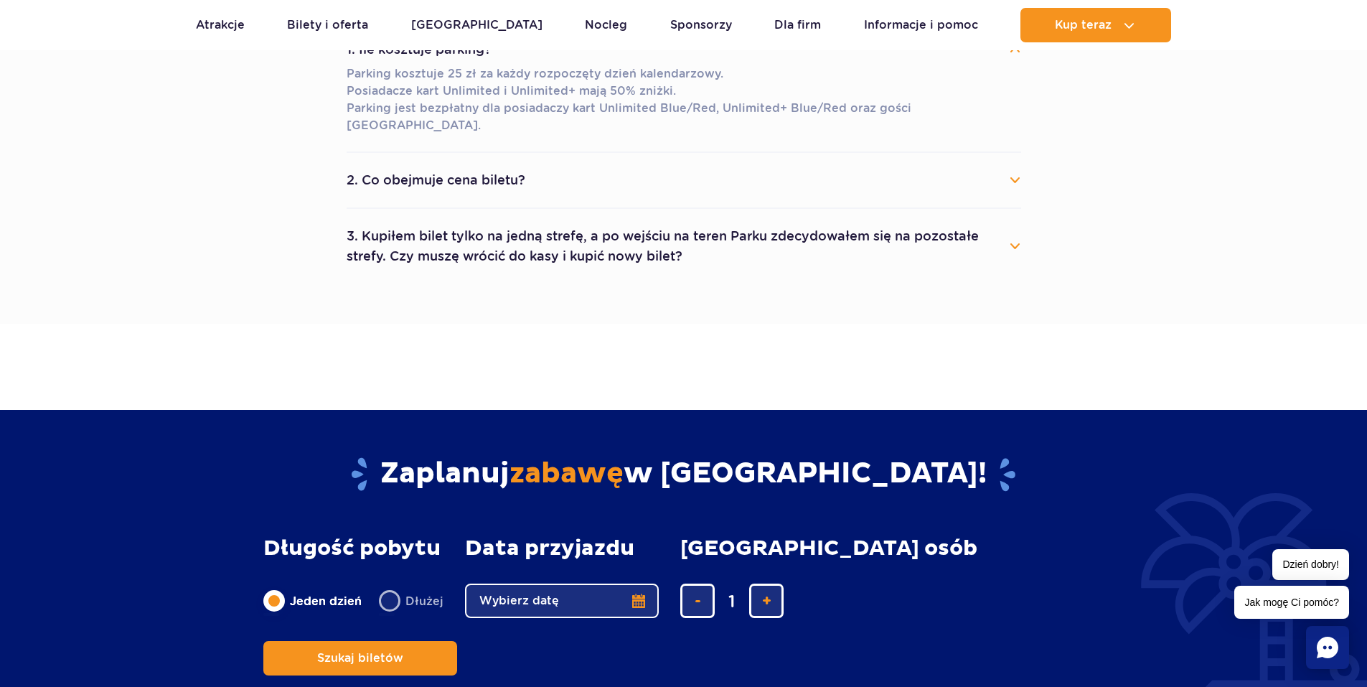
scroll to position [1794, 0]
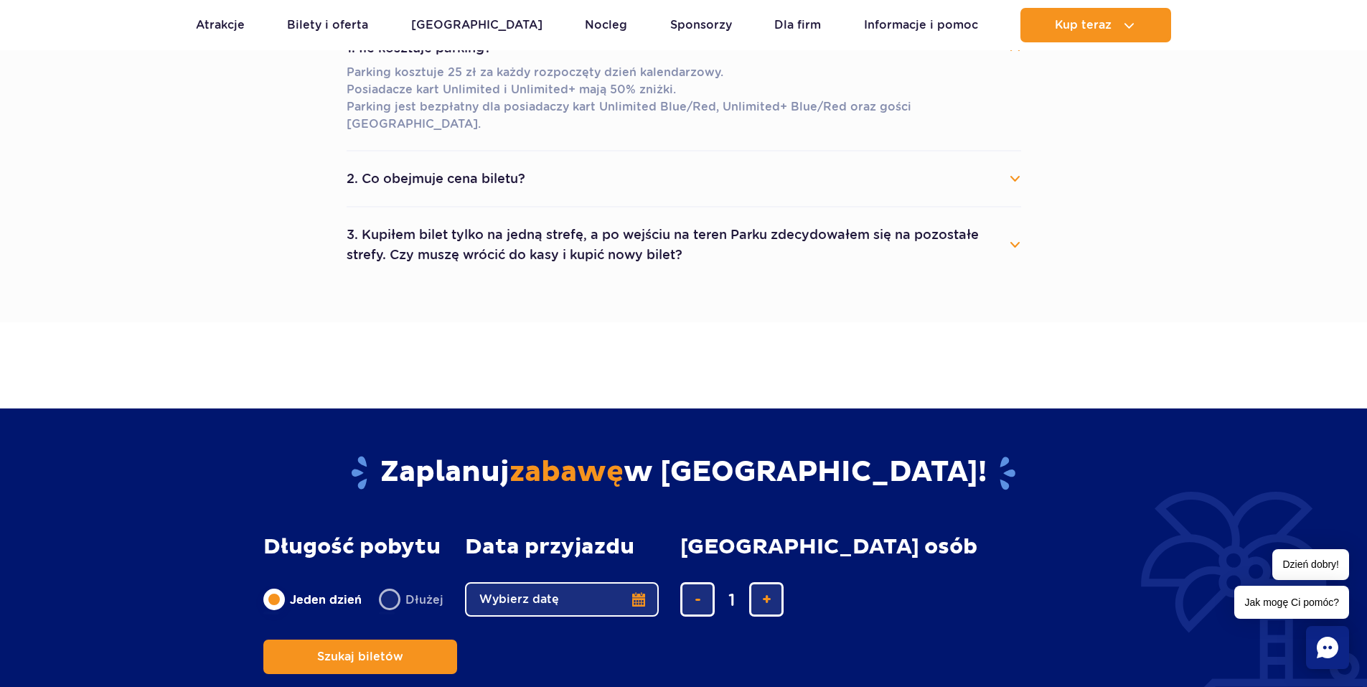
click at [469, 166] on button "2. Co obejmuje cena biletu?" at bounding box center [684, 179] width 674 height 32
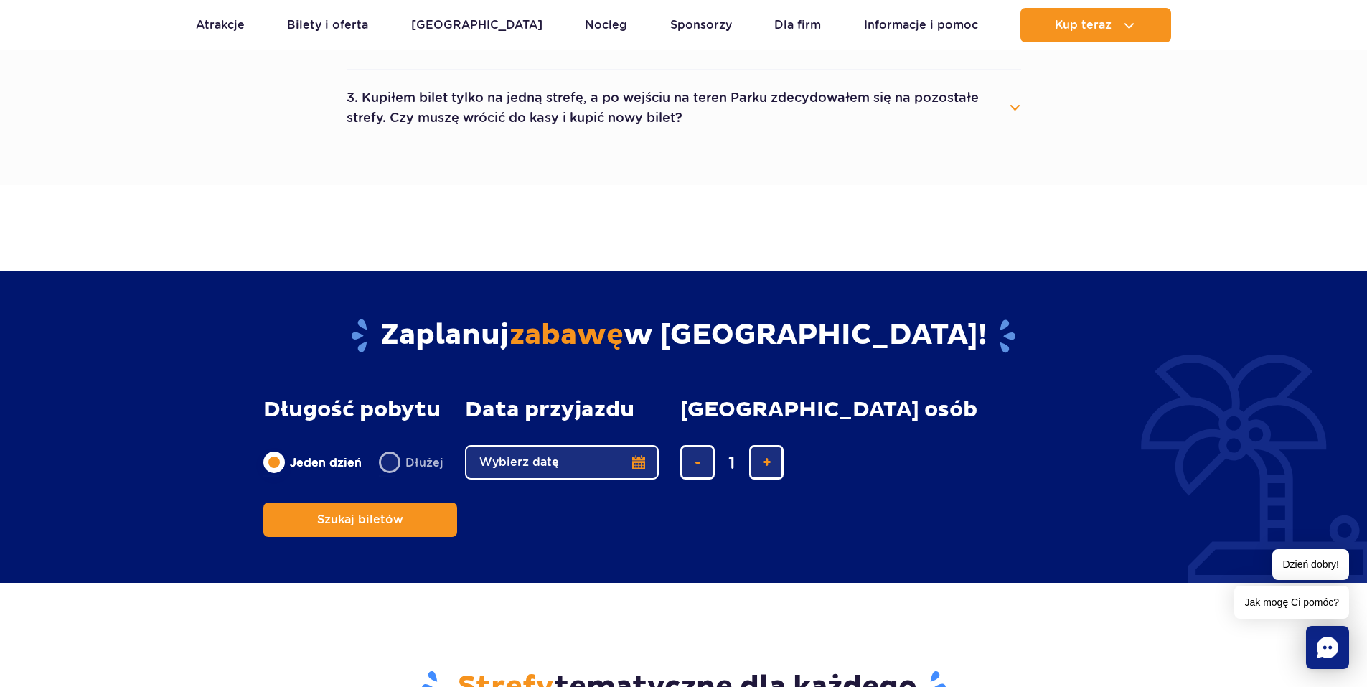
scroll to position [2009, 0]
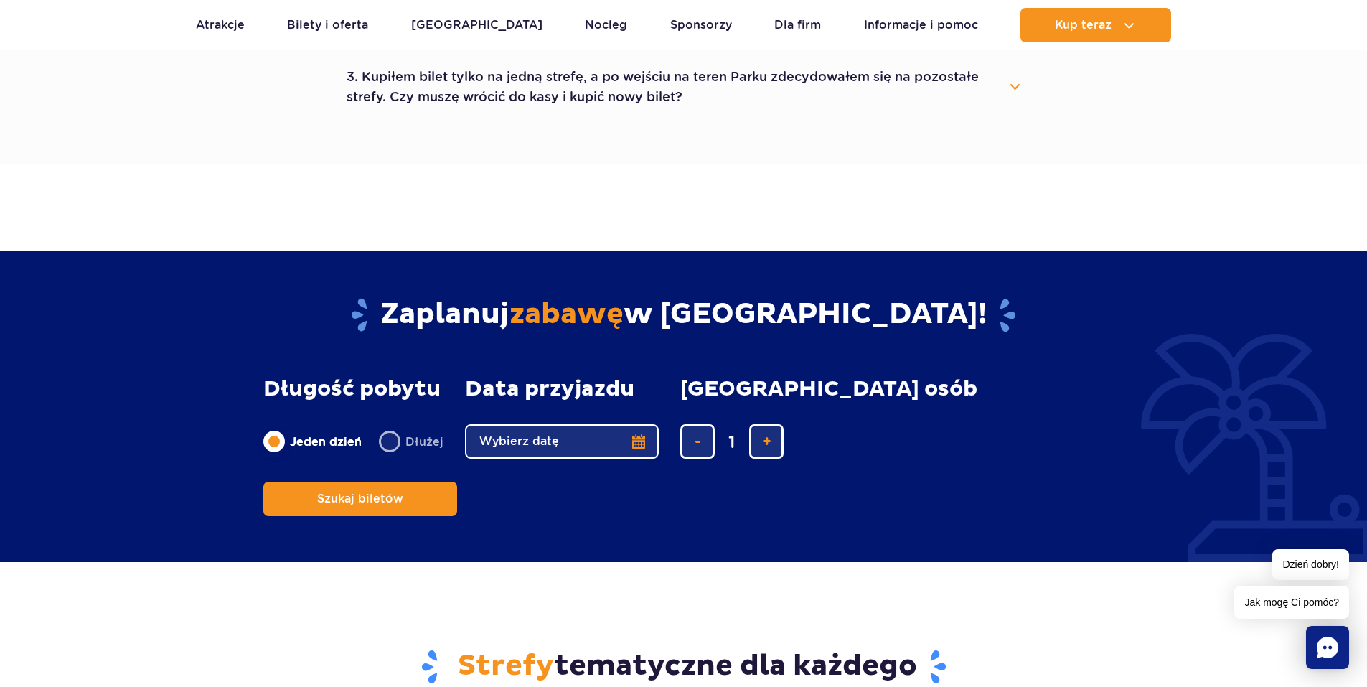
click at [1299, 606] on span "Jak mogę Ci pomóc?" at bounding box center [1291, 602] width 115 height 33
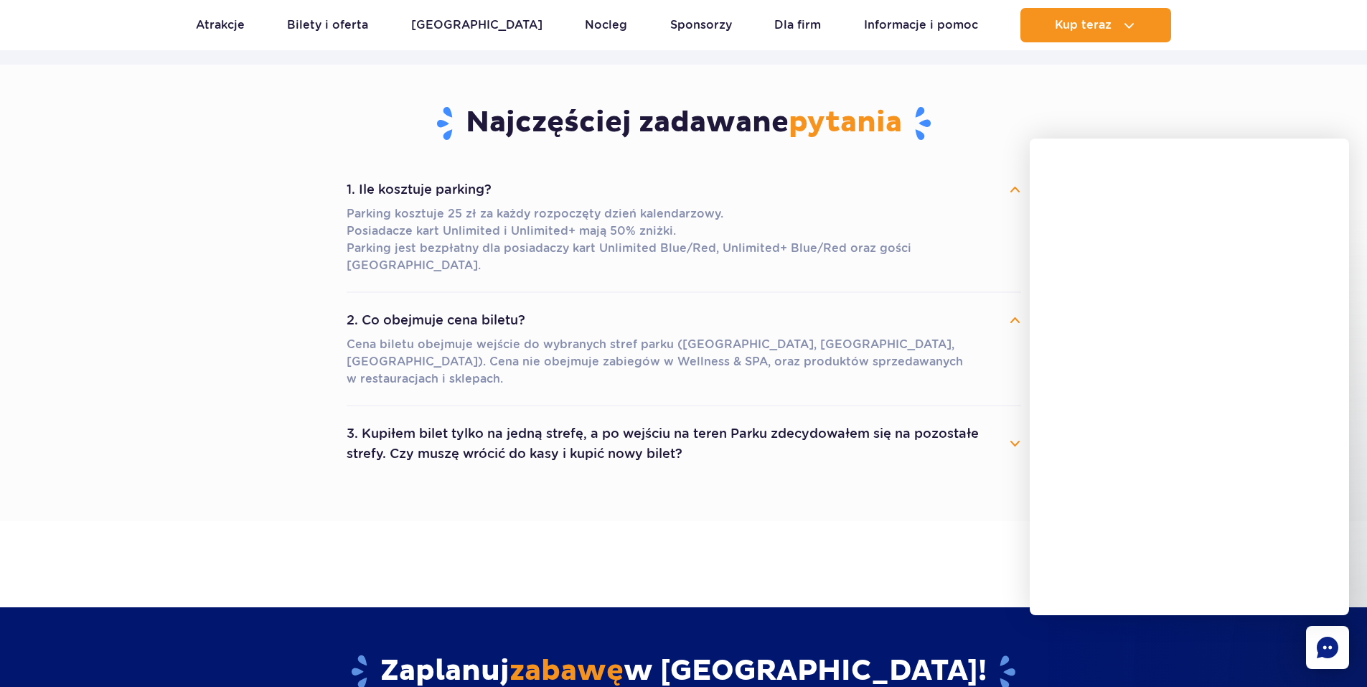
scroll to position [1650, 0]
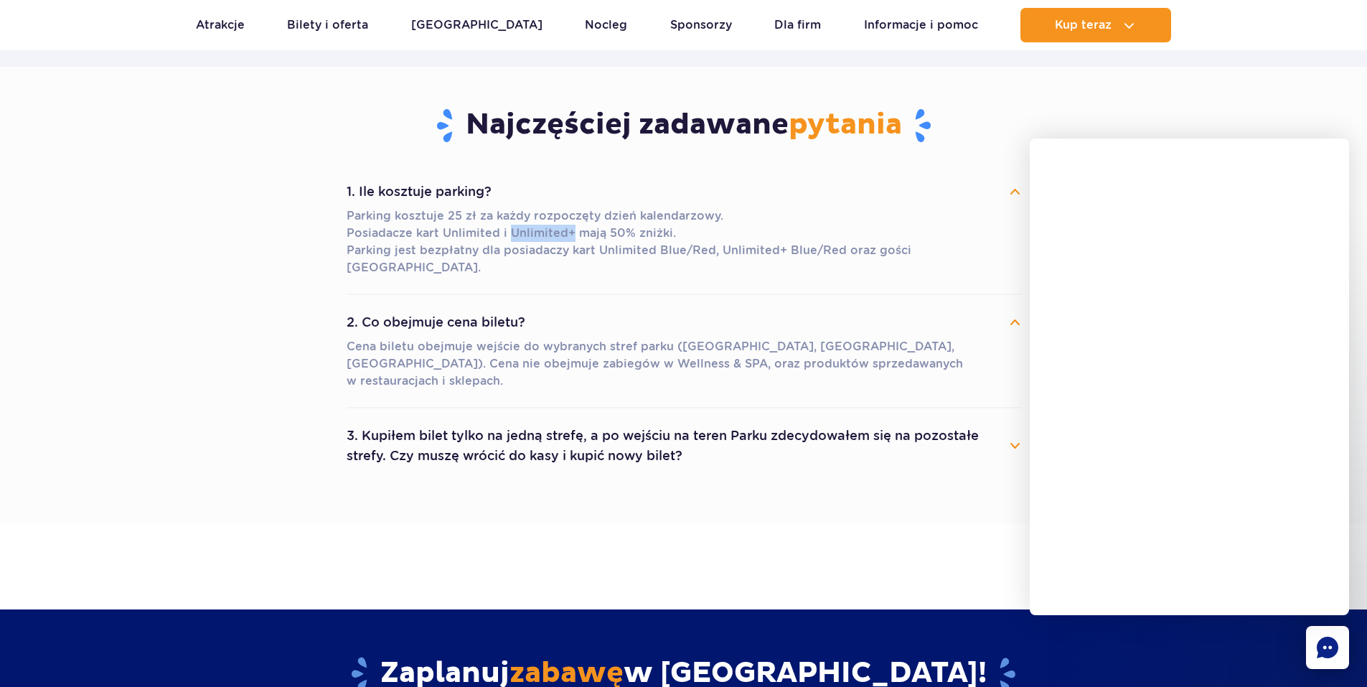
drag, startPoint x: 568, startPoint y: 232, endPoint x: 506, endPoint y: 232, distance: 61.7
click at [506, 232] on p "Parking kosztuje 25 zł za każdy rozpoczęty dzień kalendarzowy. Posiadacze kart …" at bounding box center [684, 241] width 674 height 69
copy p "Unlimited+"
click at [1208, 67] on section "Najczęściej zadawane pytania 1. Ile kosztuje parking? Parking kosztuje 25 zł za…" at bounding box center [683, 295] width 1367 height 456
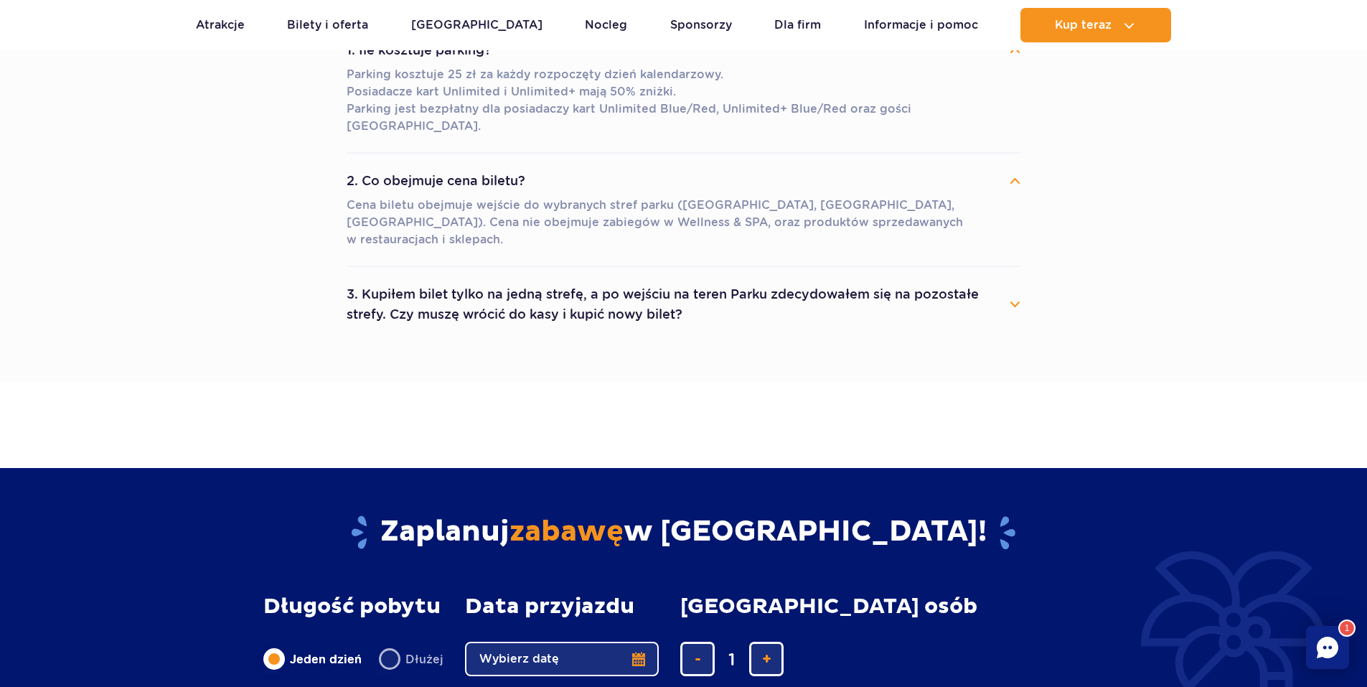
scroll to position [1794, 0]
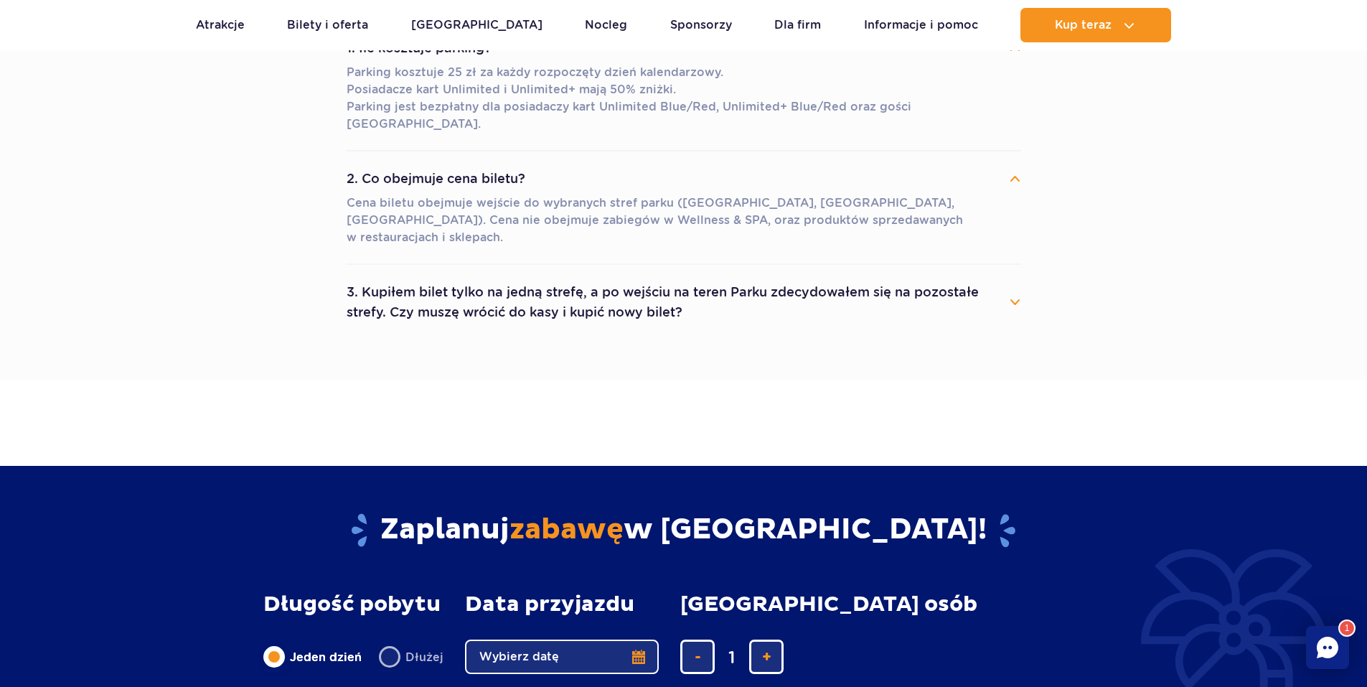
click at [532, 276] on button "3. Kupiłem bilet tylko na jedną strefę, a po wejściu na teren Parku zdecydowałe…" at bounding box center [684, 302] width 674 height 52
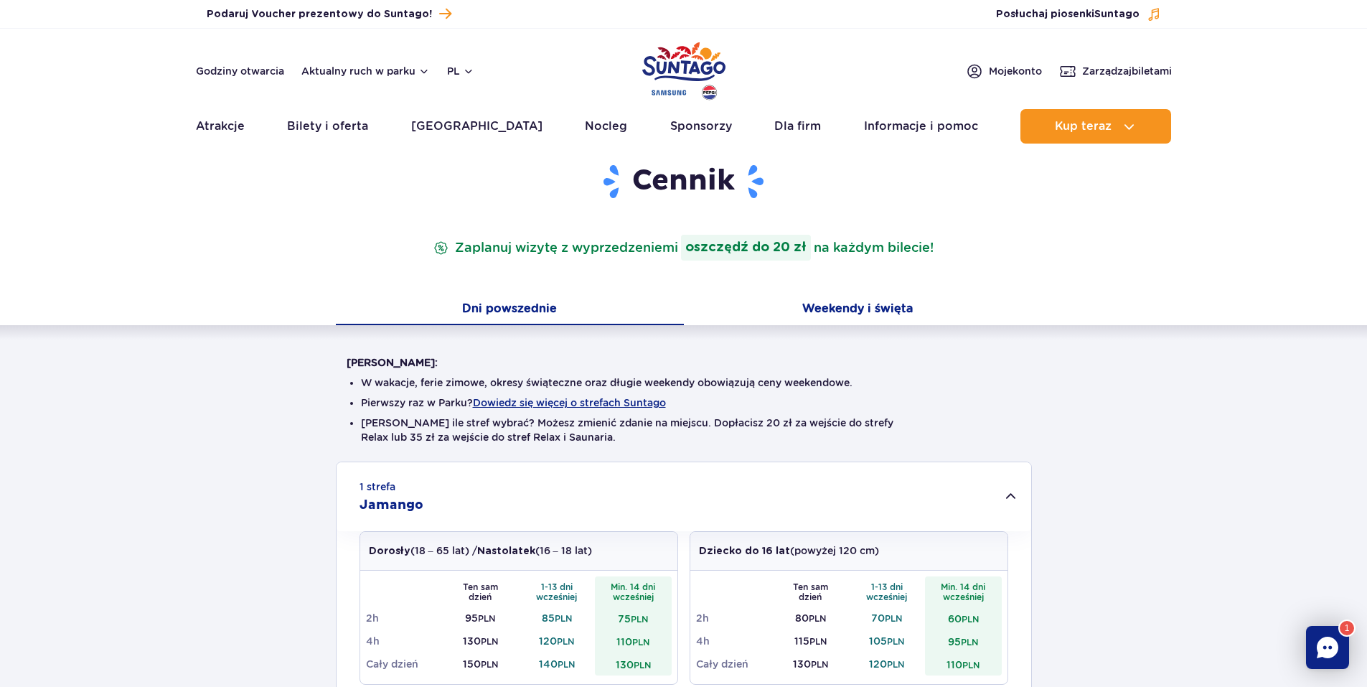
scroll to position [72, 0]
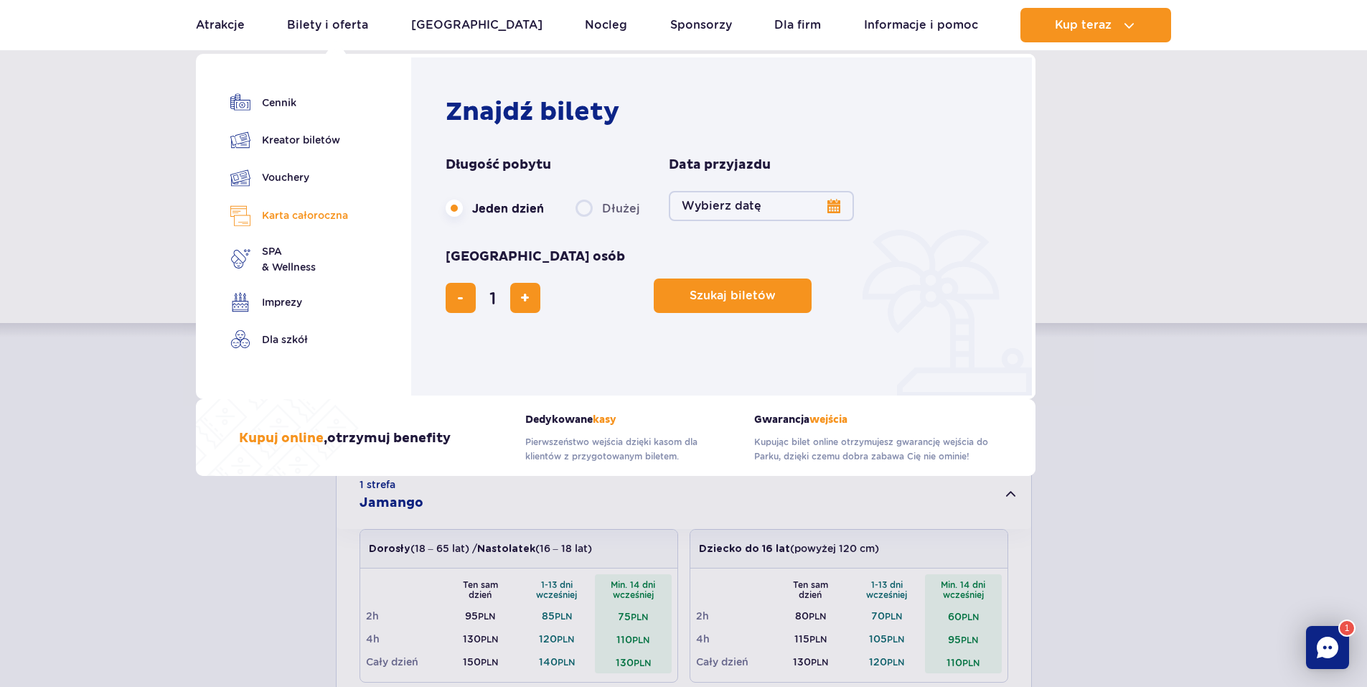
click at [283, 217] on link "Karta całoroczna" at bounding box center [289, 215] width 118 height 21
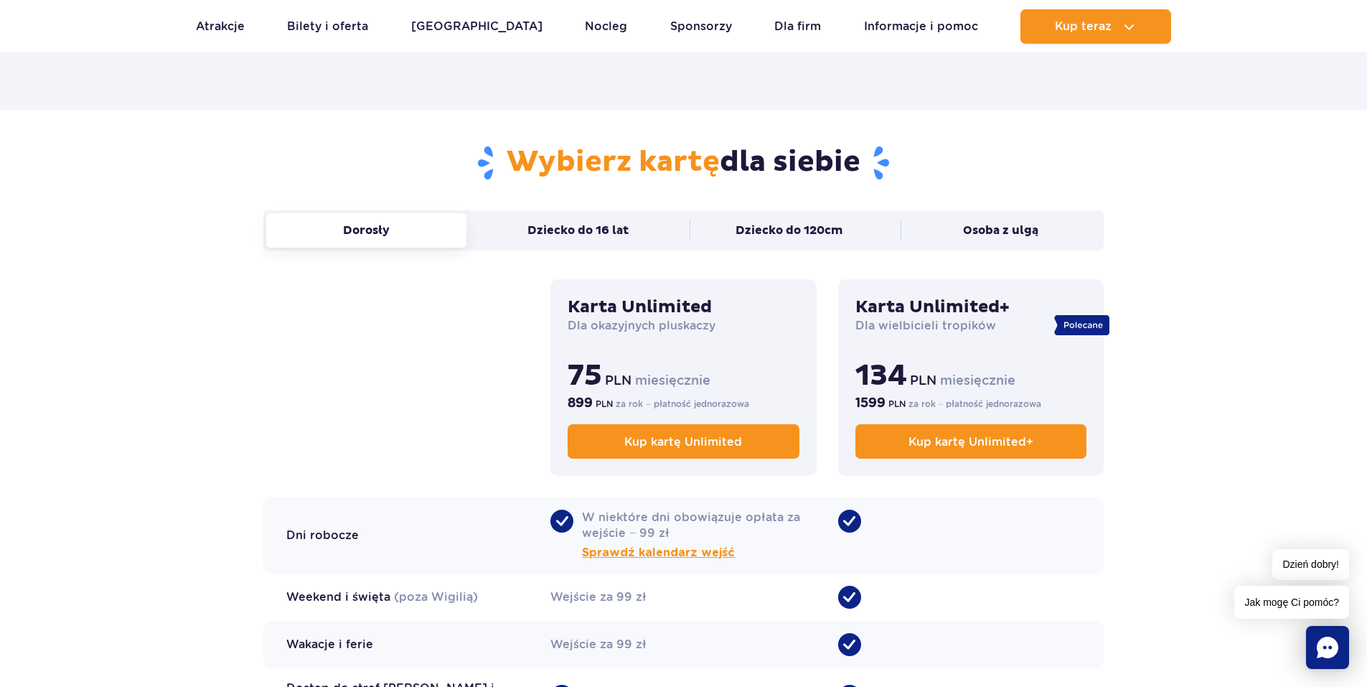
scroll to position [933, 0]
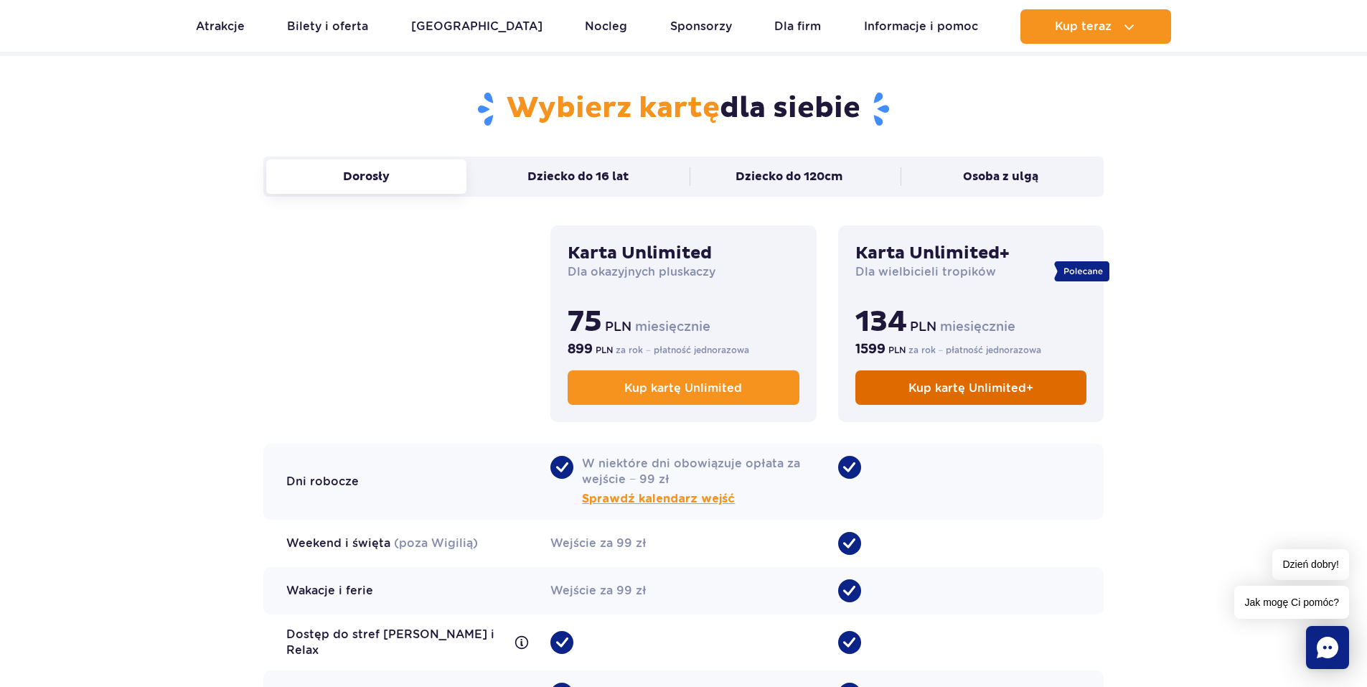
click at [1010, 390] on span "Kup kartę Unlimited+" at bounding box center [970, 388] width 125 height 14
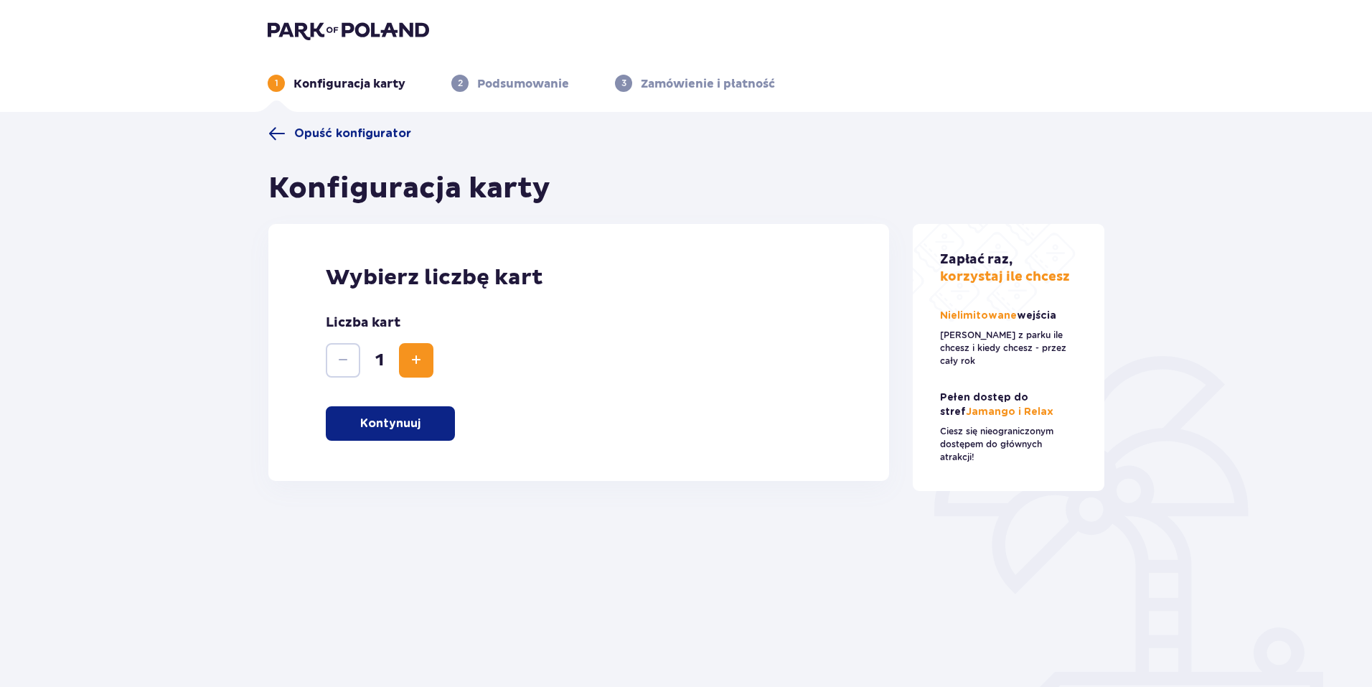
click at [423, 366] on span "Zwiększ" at bounding box center [416, 360] width 17 height 17
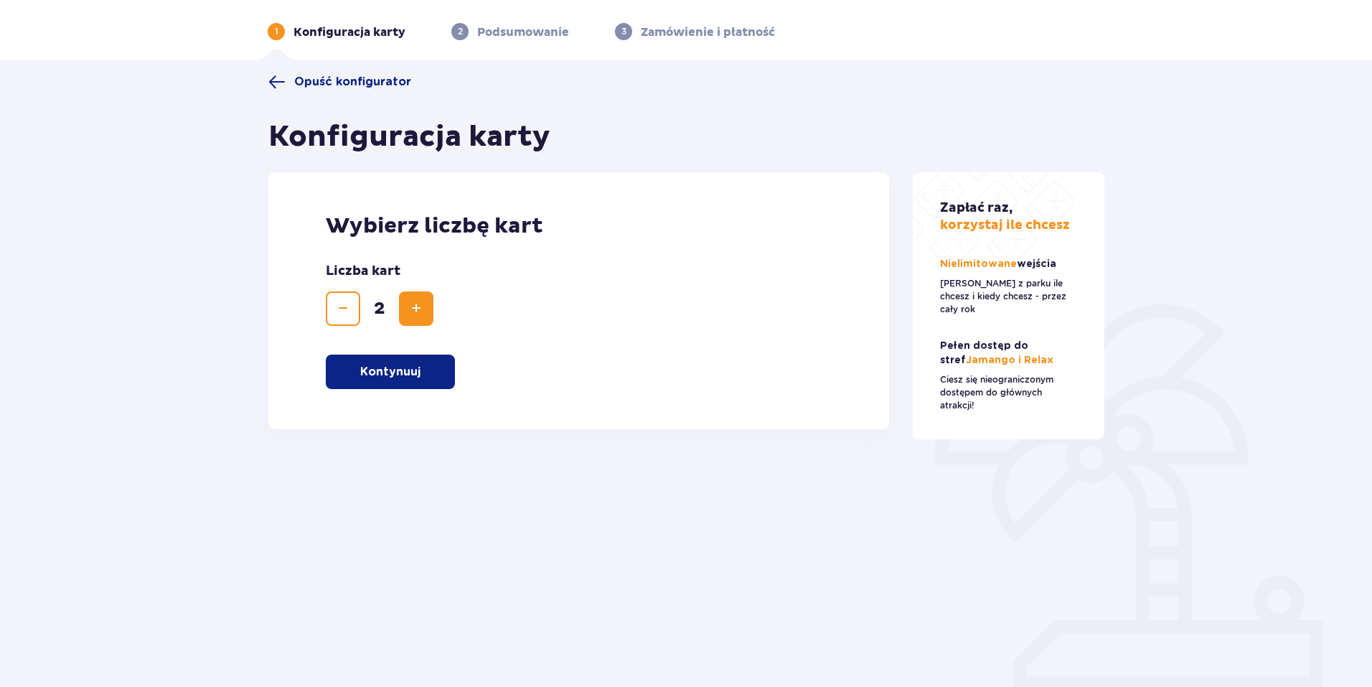
scroll to position [52, 0]
click at [410, 369] on p "Kontynuuj" at bounding box center [390, 371] width 60 height 16
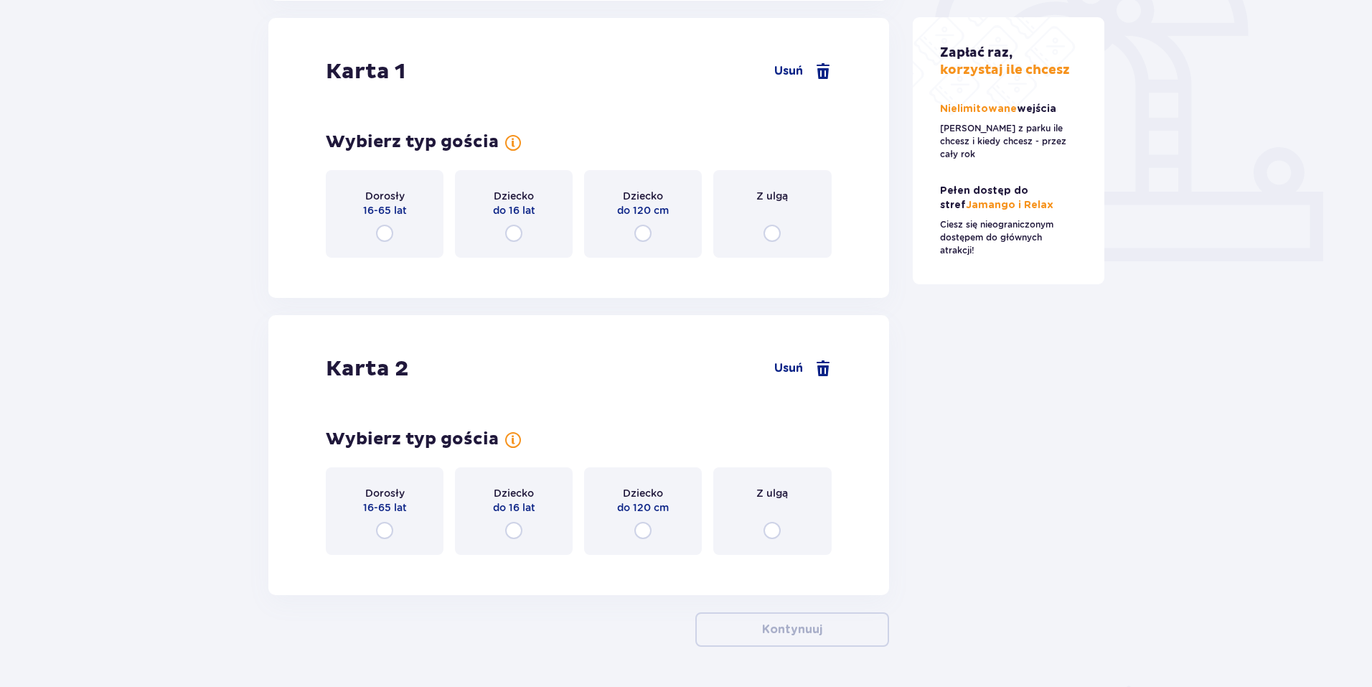
scroll to position [481, 0]
click at [389, 227] on input "radio" at bounding box center [384, 232] width 17 height 17
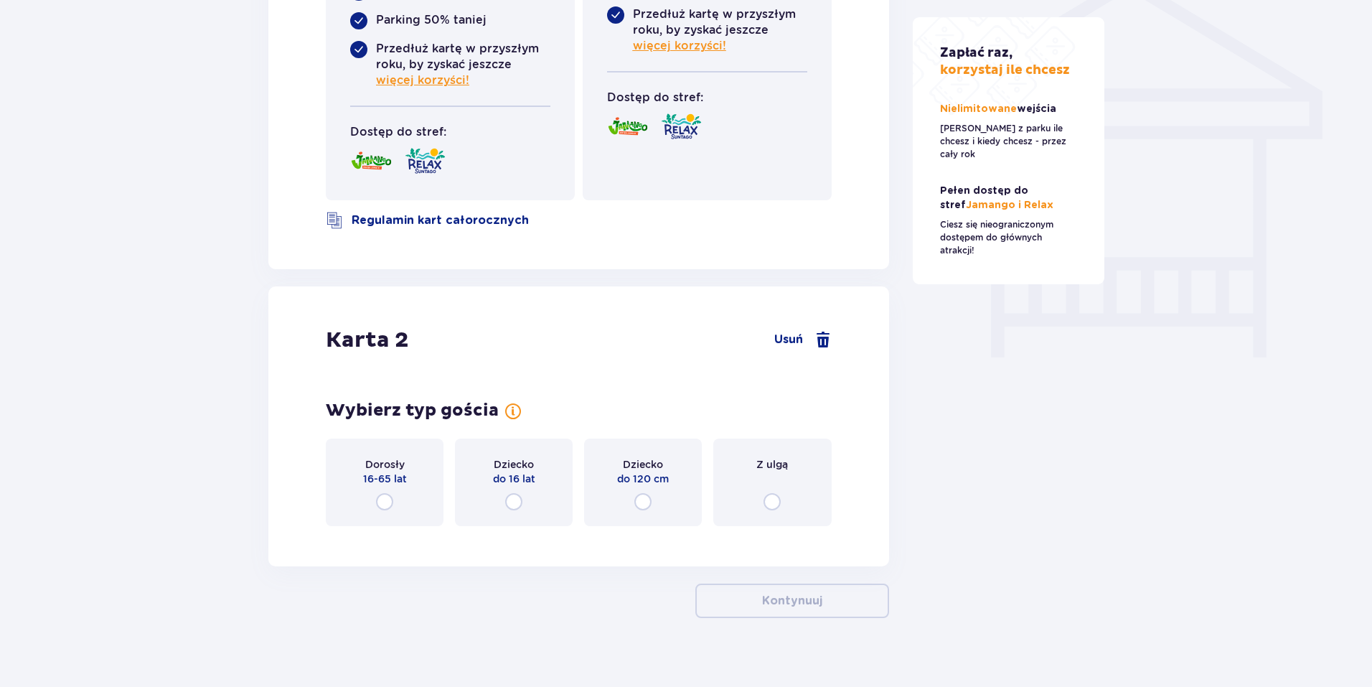
scroll to position [1192, 0]
click at [380, 492] on input "radio" at bounding box center [384, 500] width 17 height 17
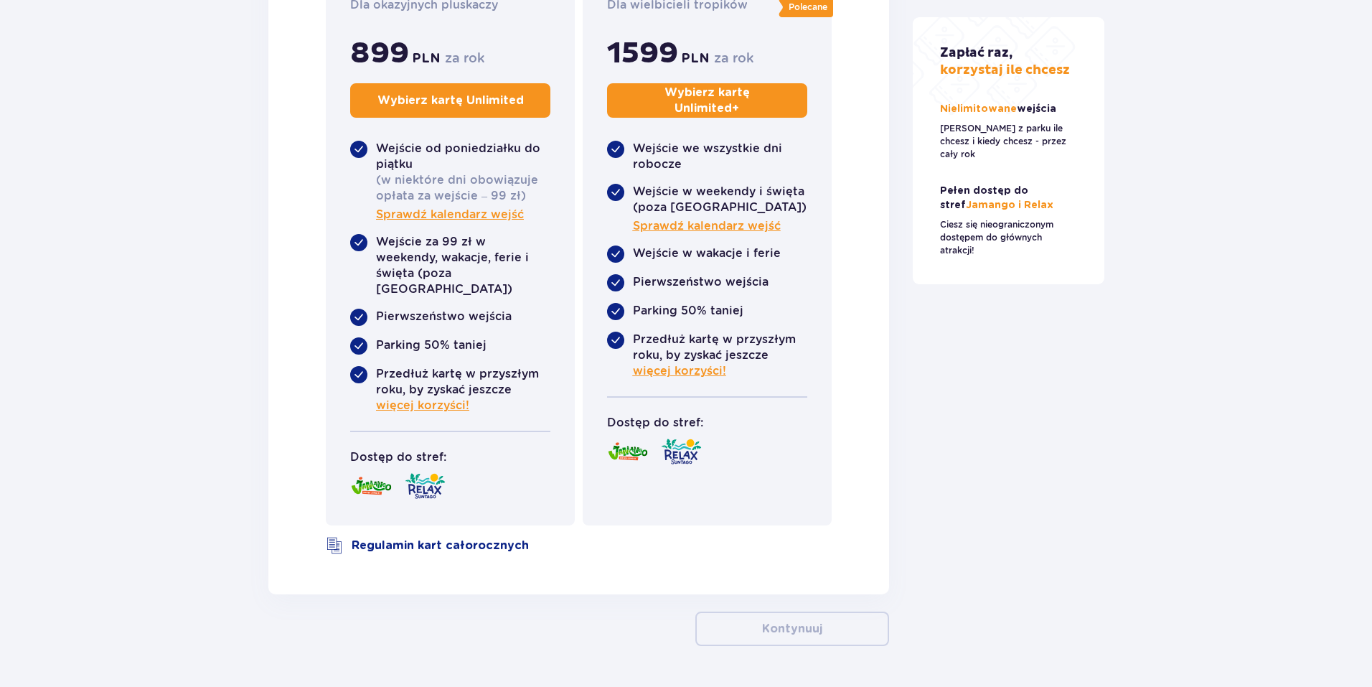
scroll to position [1858, 0]
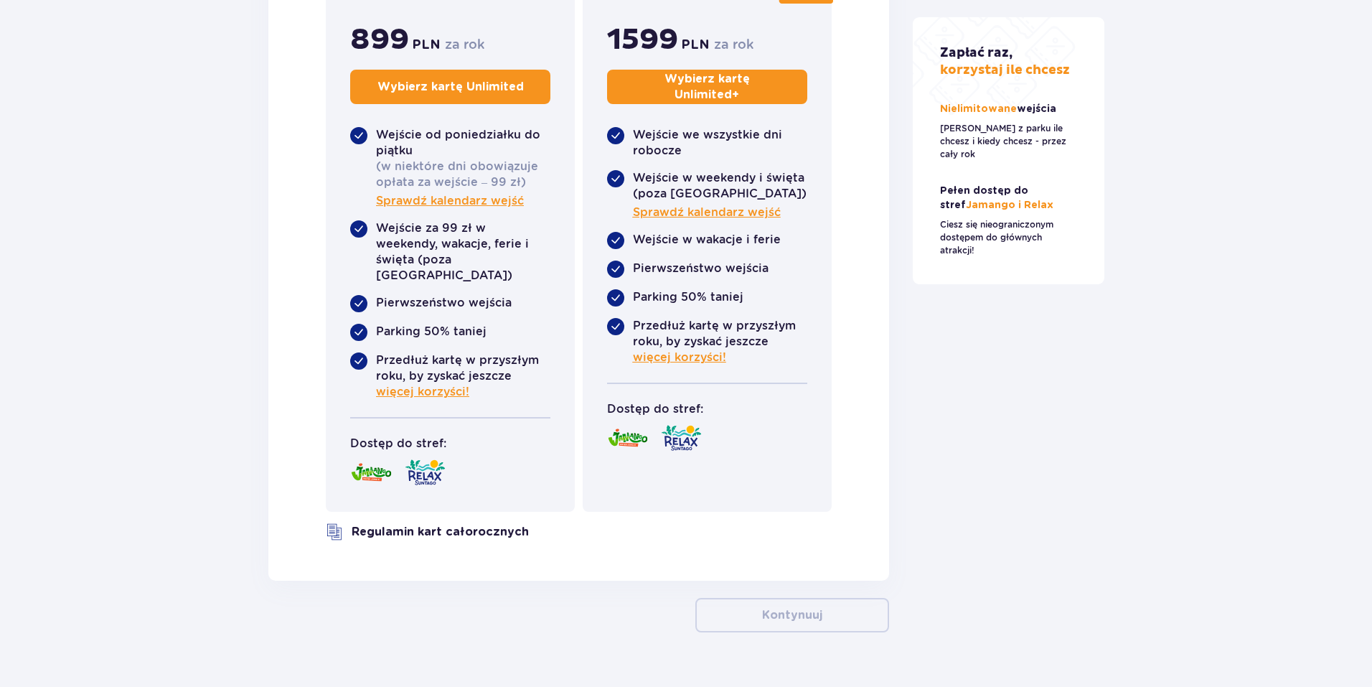
click at [443, 524] on link "Regulamin kart całorocznych" at bounding box center [440, 532] width 177 height 16
